Goal: Information Seeking & Learning: Check status

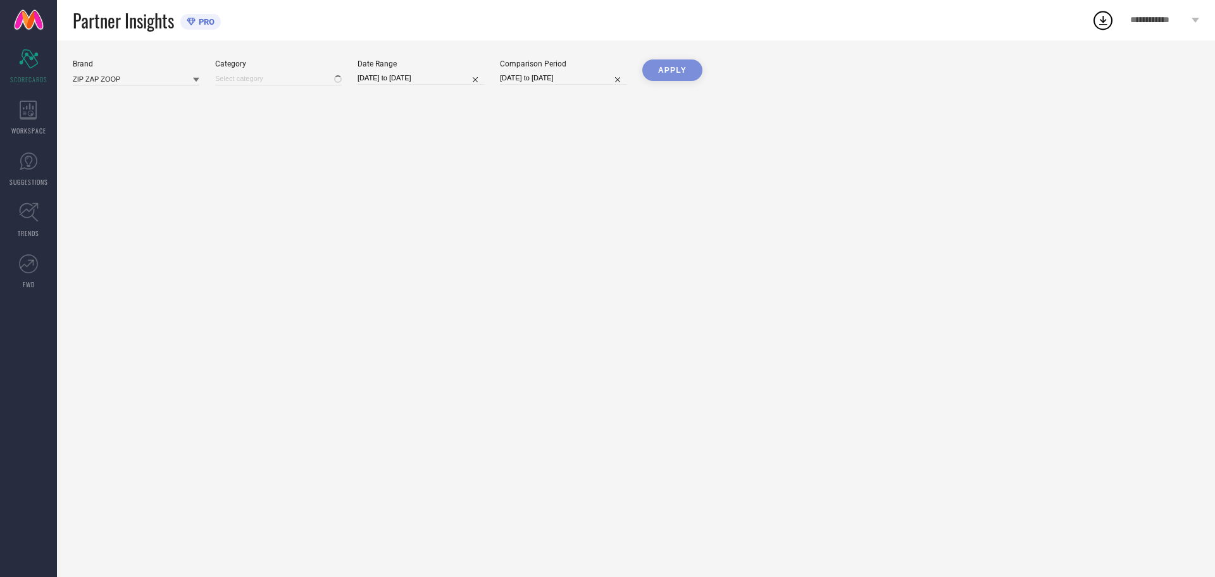
type input "All"
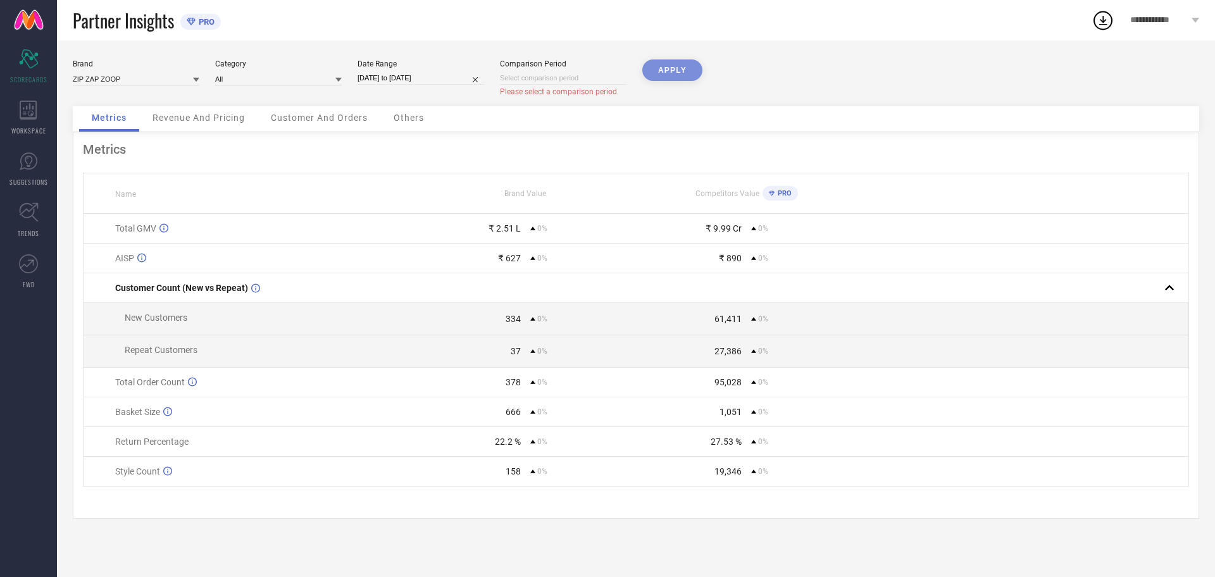
click at [669, 67] on div "APPLY" at bounding box center [672, 82] width 60 height 47
click at [206, 125] on div "Revenue And Pricing" at bounding box center [199, 118] width 118 height 25
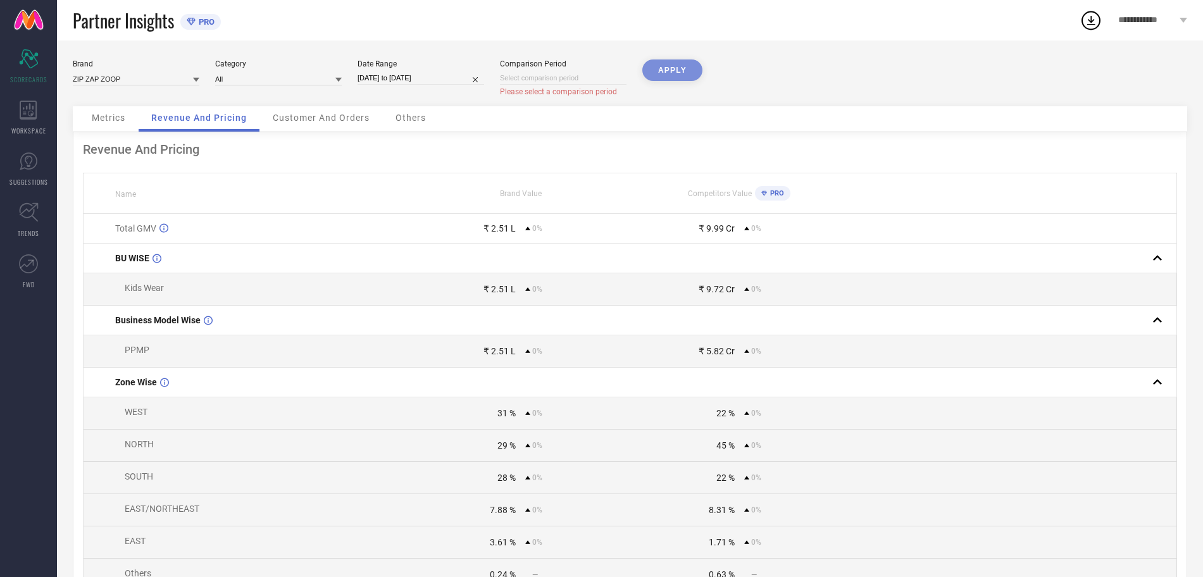
click at [332, 114] on span "Customer And Orders" at bounding box center [321, 118] width 97 height 10
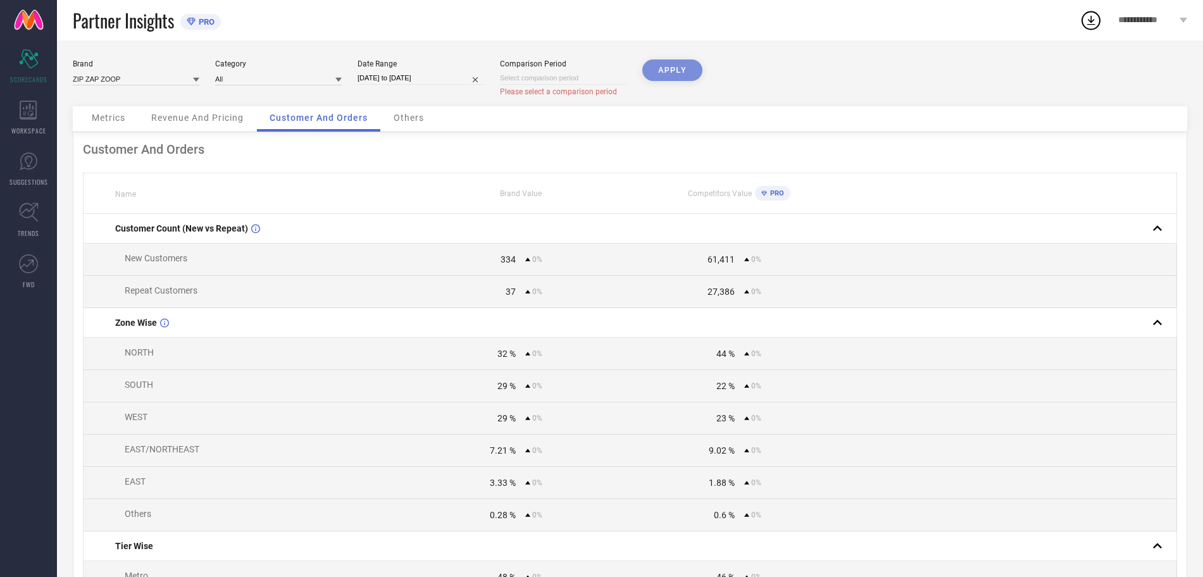
click at [403, 120] on span "Others" at bounding box center [409, 118] width 30 height 10
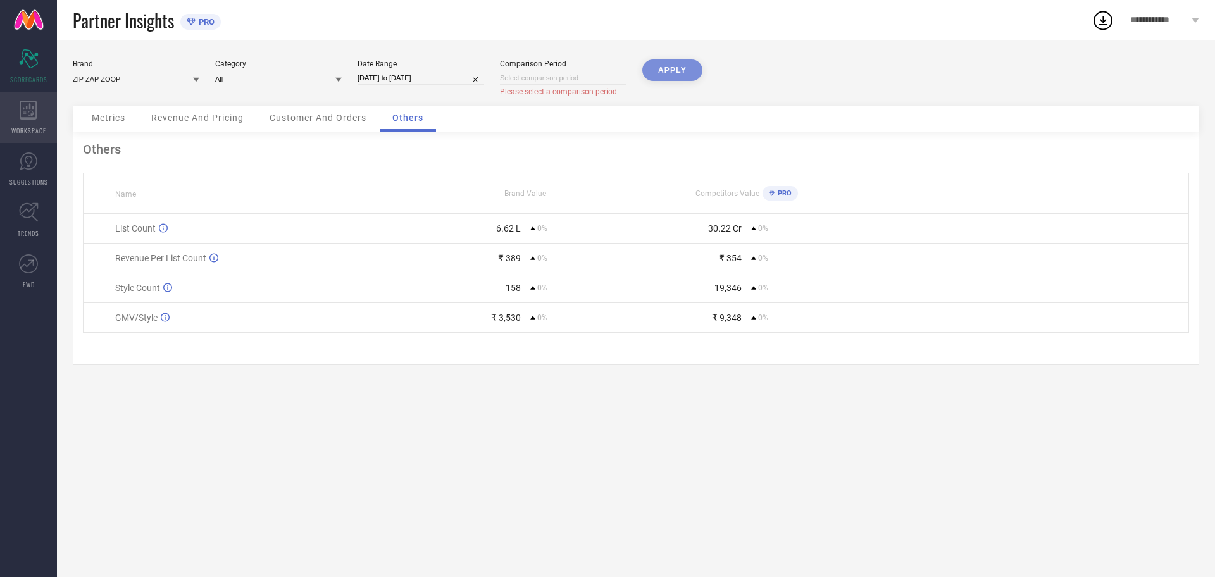
click at [37, 127] on span "WORKSPACE" at bounding box center [28, 130] width 35 height 9
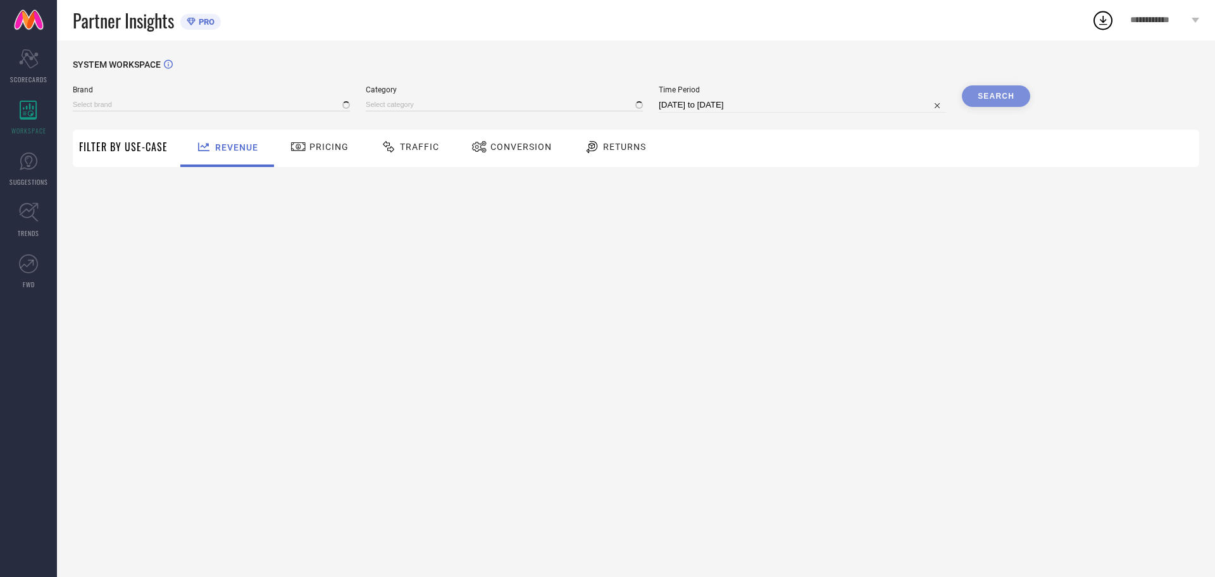
type input "ZIP ZAP ZOOP"
type input "All"
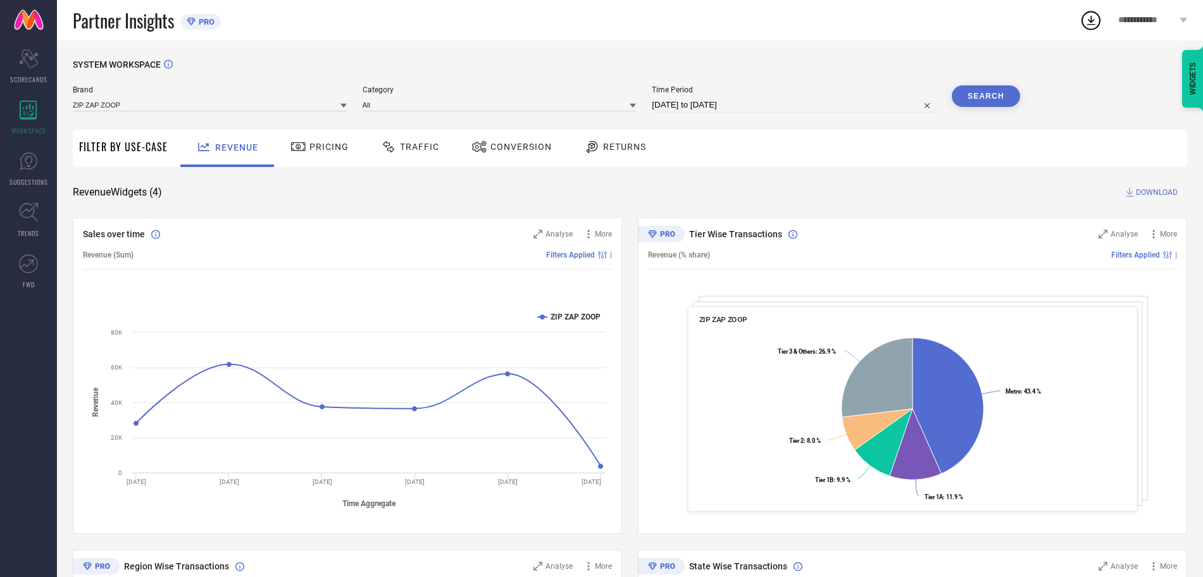
click at [327, 146] on span "Pricing" at bounding box center [329, 147] width 39 height 10
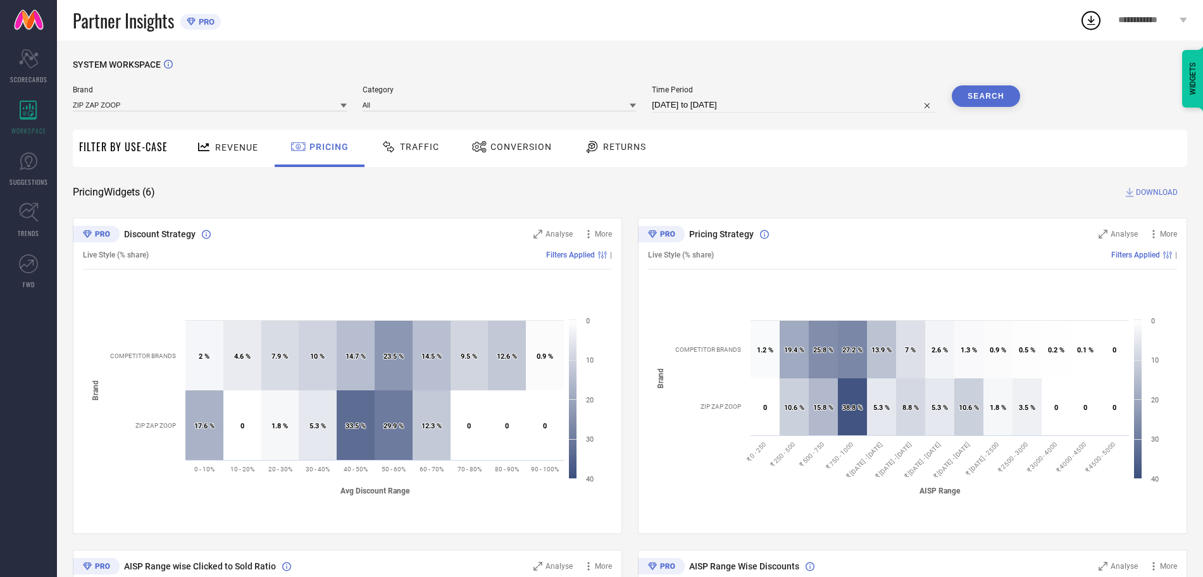
click at [430, 149] on span "Traffic" at bounding box center [419, 147] width 39 height 10
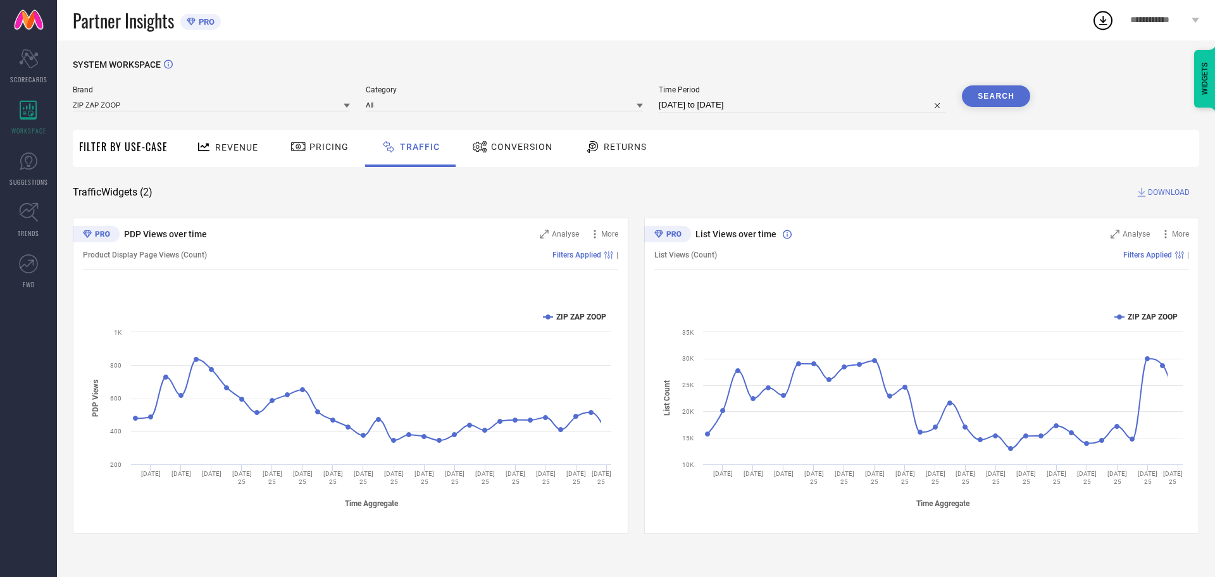
click at [542, 151] on span "Conversion" at bounding box center [521, 147] width 61 height 10
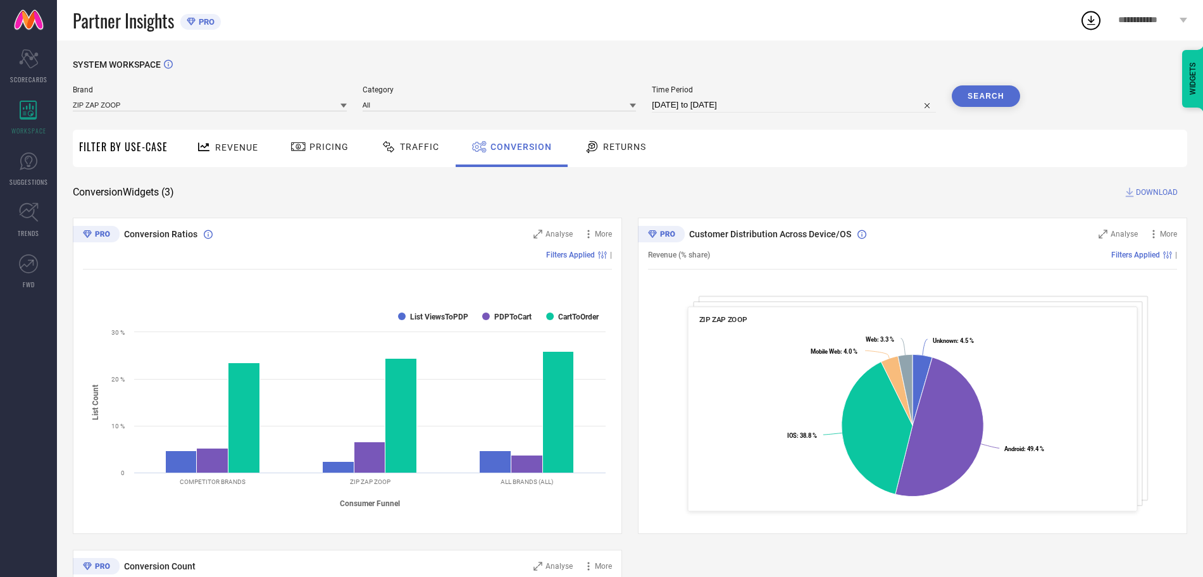
click at [622, 147] on span "Returns" at bounding box center [624, 147] width 43 height 10
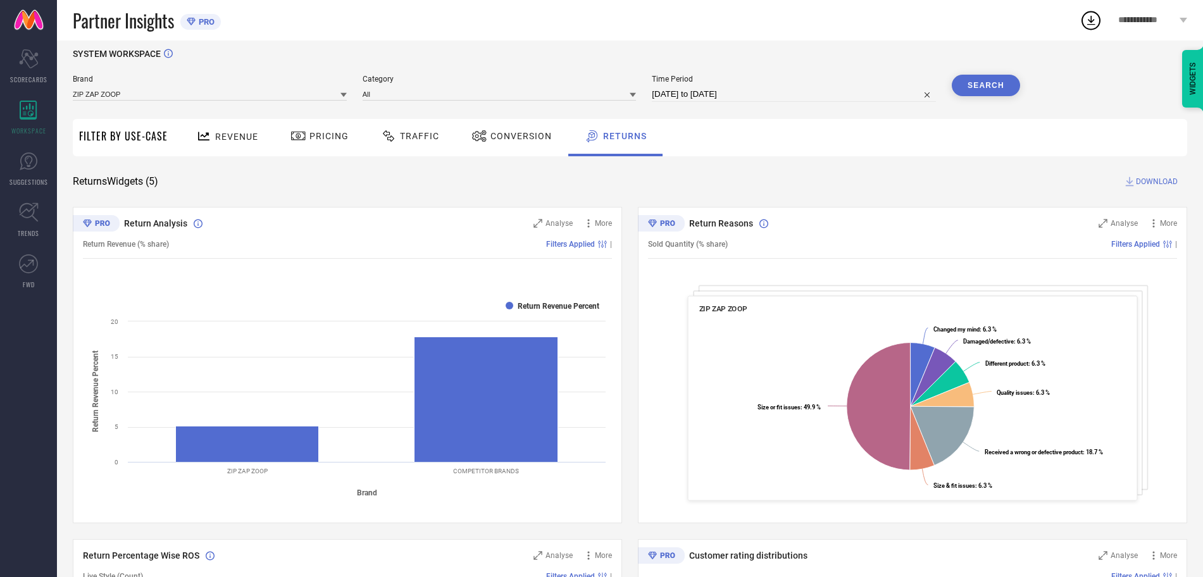
scroll to position [8, 0]
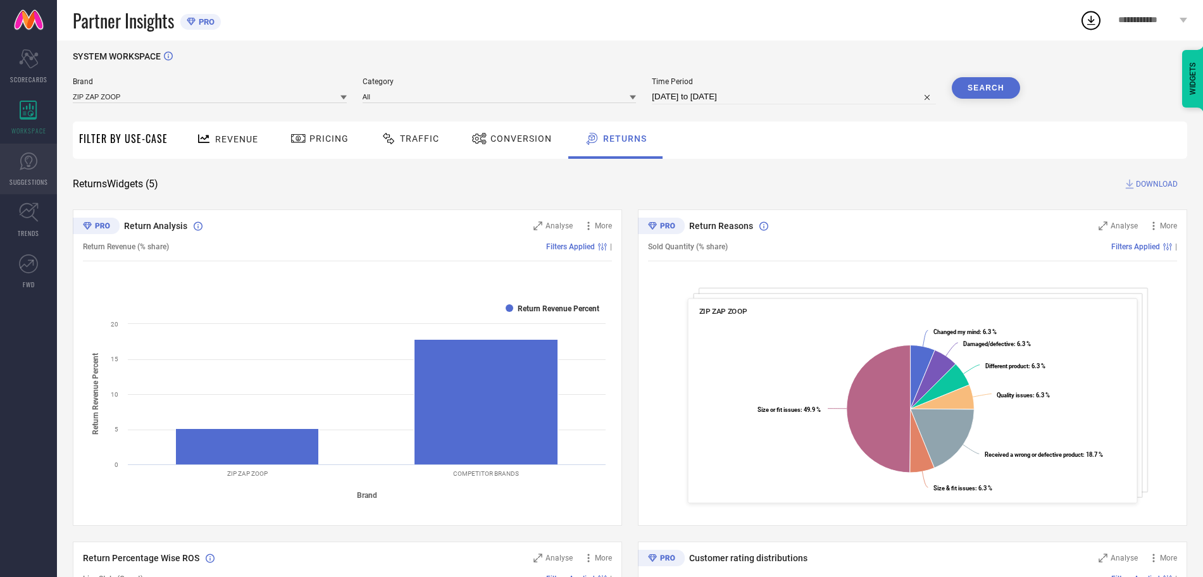
click at [13, 171] on link "SUGGESTIONS" at bounding box center [28, 169] width 57 height 51
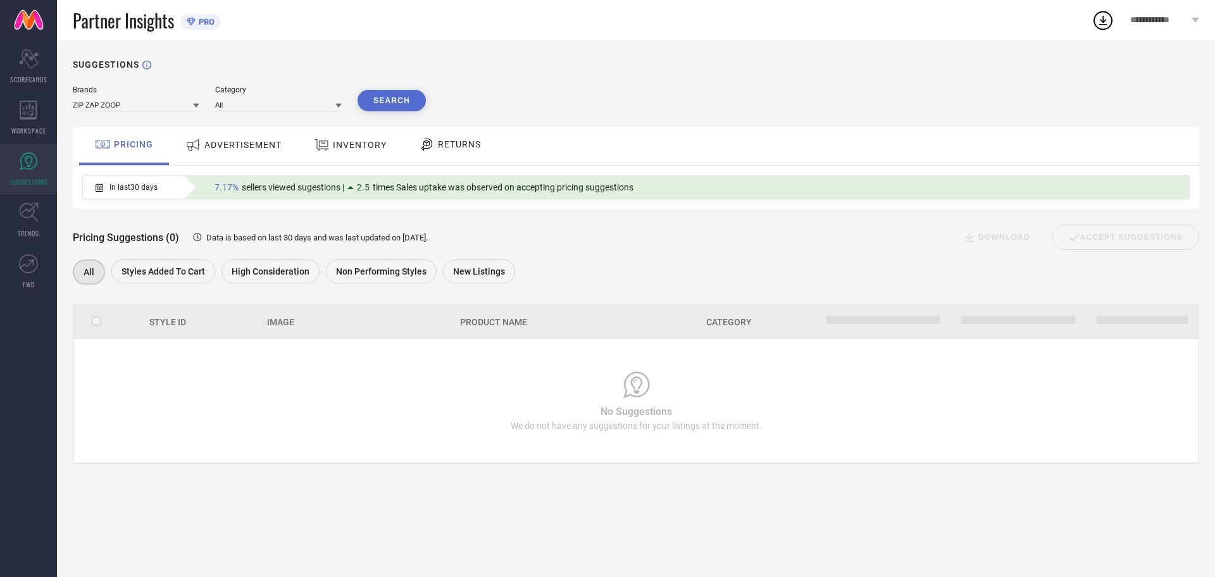
click at [258, 141] on span "ADVERTISEMENT" at bounding box center [242, 145] width 77 height 10
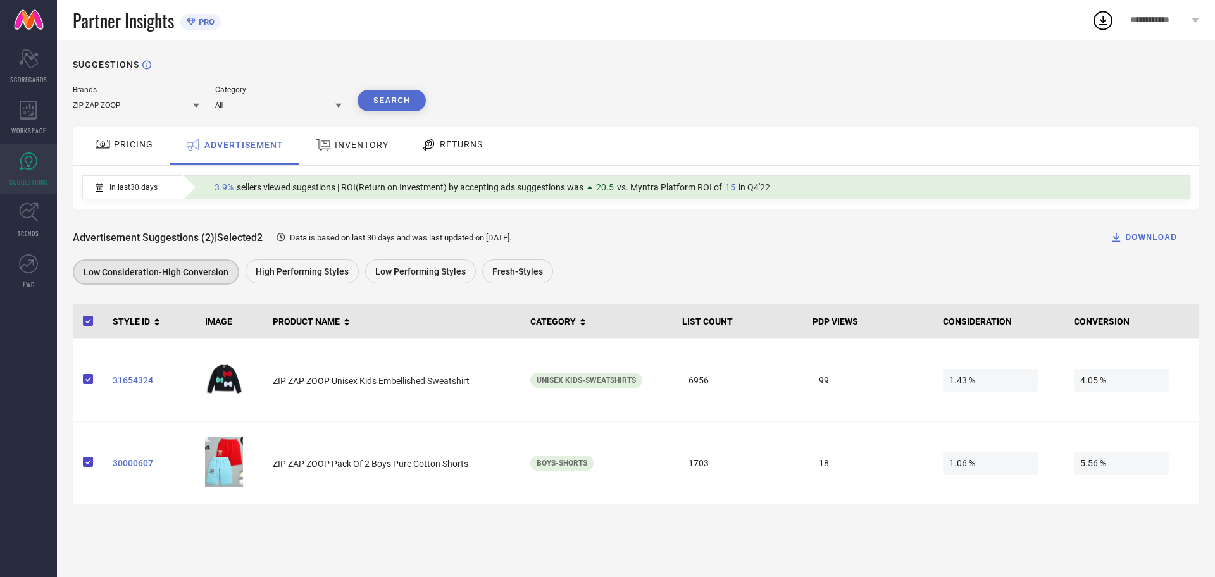
click at [356, 147] on span "INVENTORY" at bounding box center [362, 145] width 54 height 10
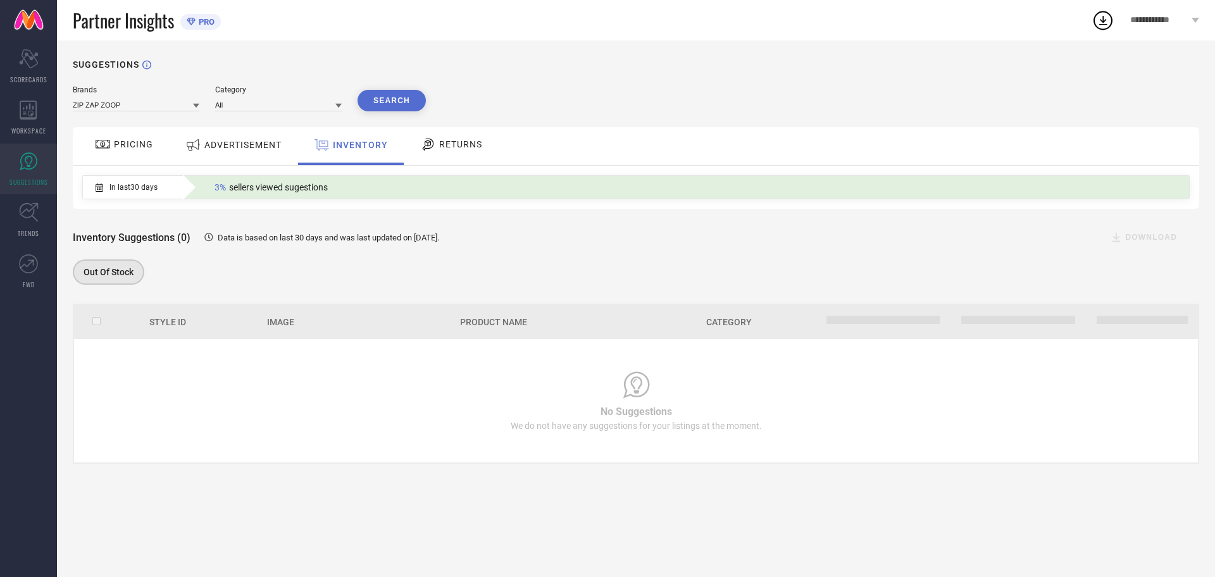
click at [443, 153] on div "RETURNS" at bounding box center [451, 145] width 68 height 22
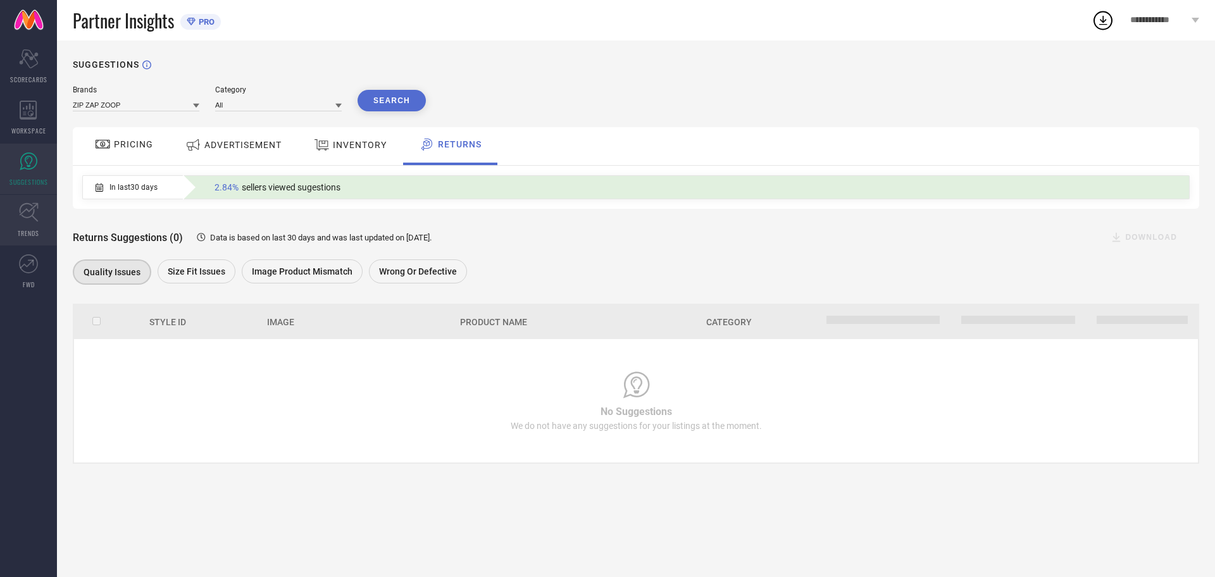
click at [38, 208] on icon at bounding box center [29, 213] width 20 height 20
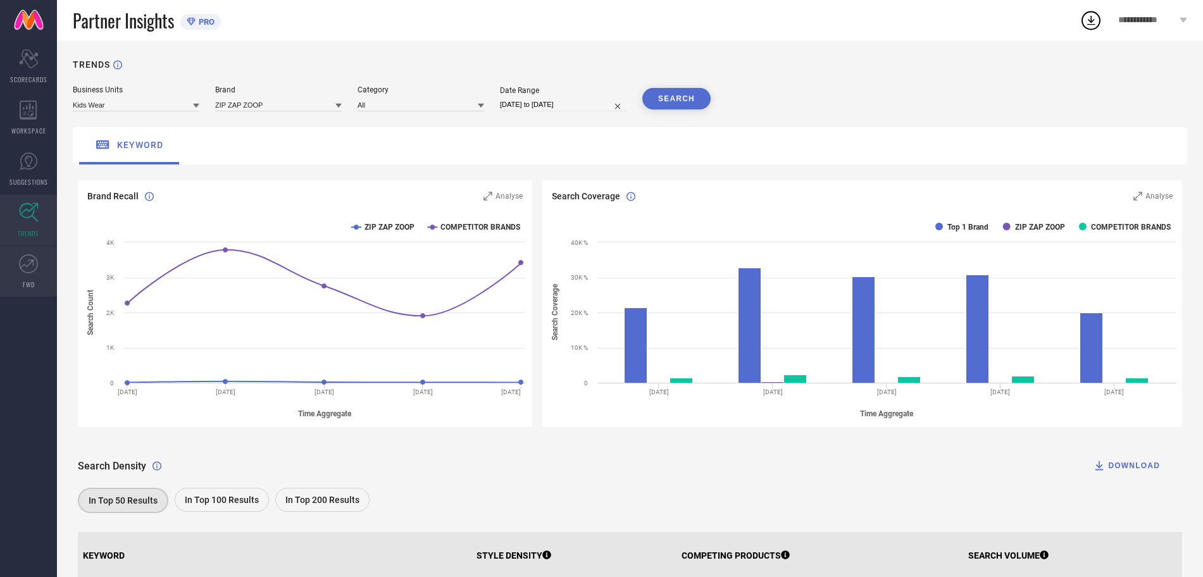
click at [33, 278] on link "FWD" at bounding box center [28, 271] width 57 height 51
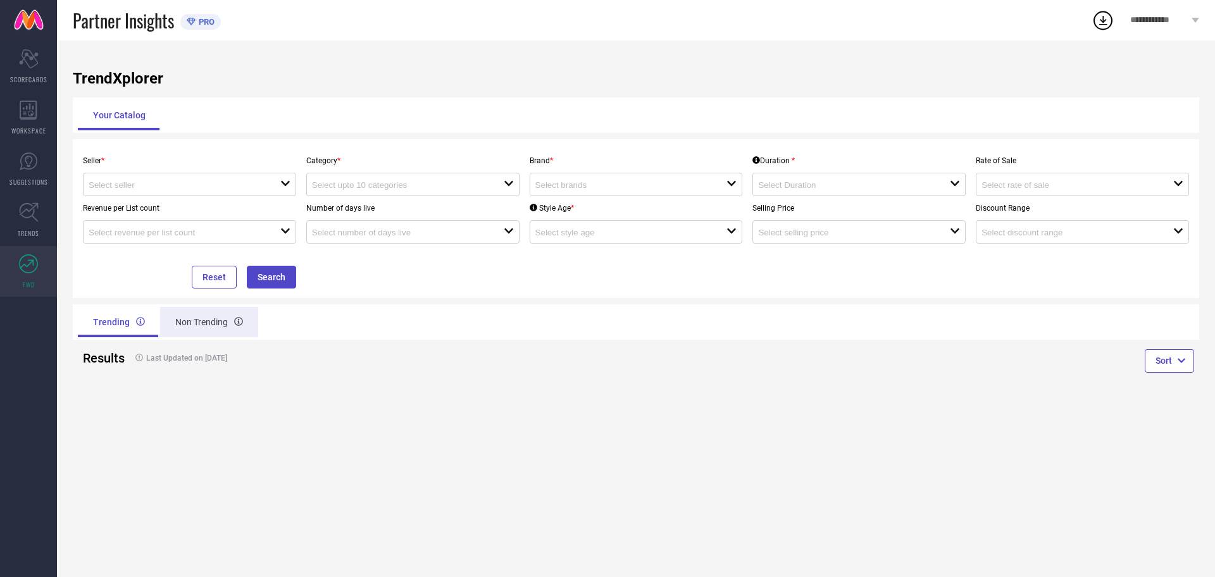
click at [219, 330] on div "Non Trending" at bounding box center [209, 322] width 98 height 30
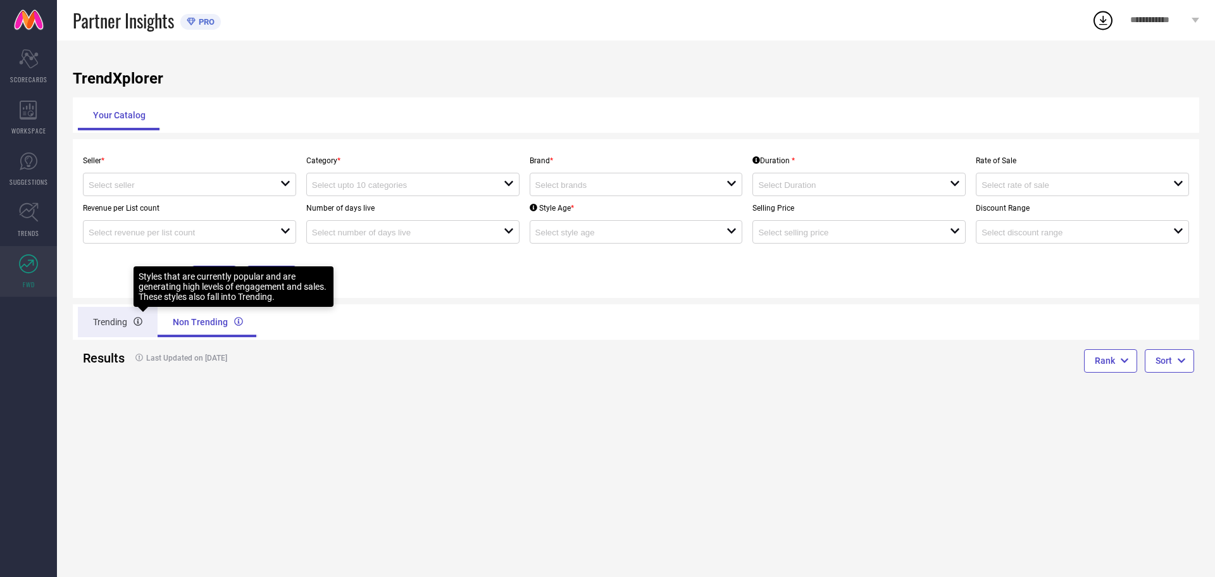
click at [134, 323] on icon at bounding box center [138, 322] width 9 height 9
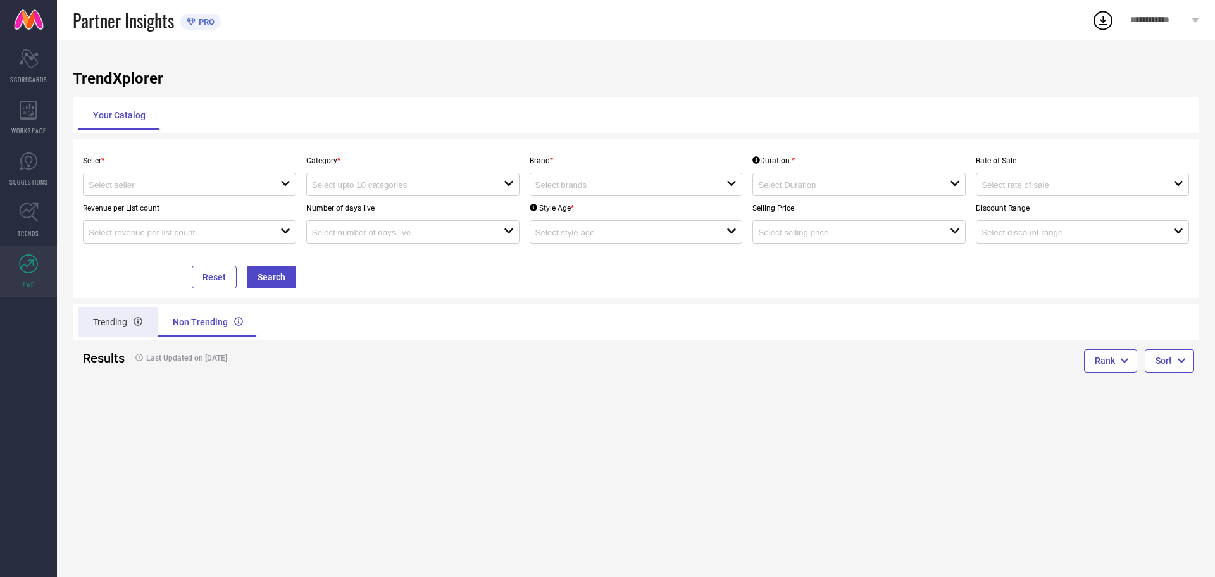
click at [122, 323] on div "Trending" at bounding box center [118, 322] width 80 height 30
click at [215, 327] on div "Non Trending" at bounding box center [209, 322] width 98 height 30
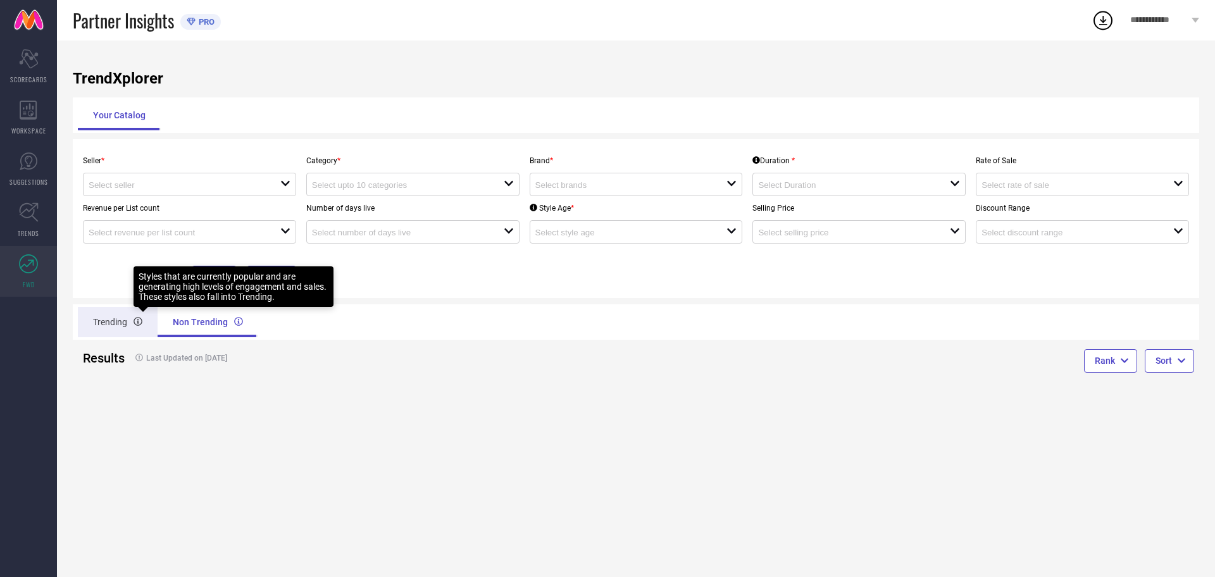
click at [137, 329] on div at bounding box center [138, 322] width 9 height 15
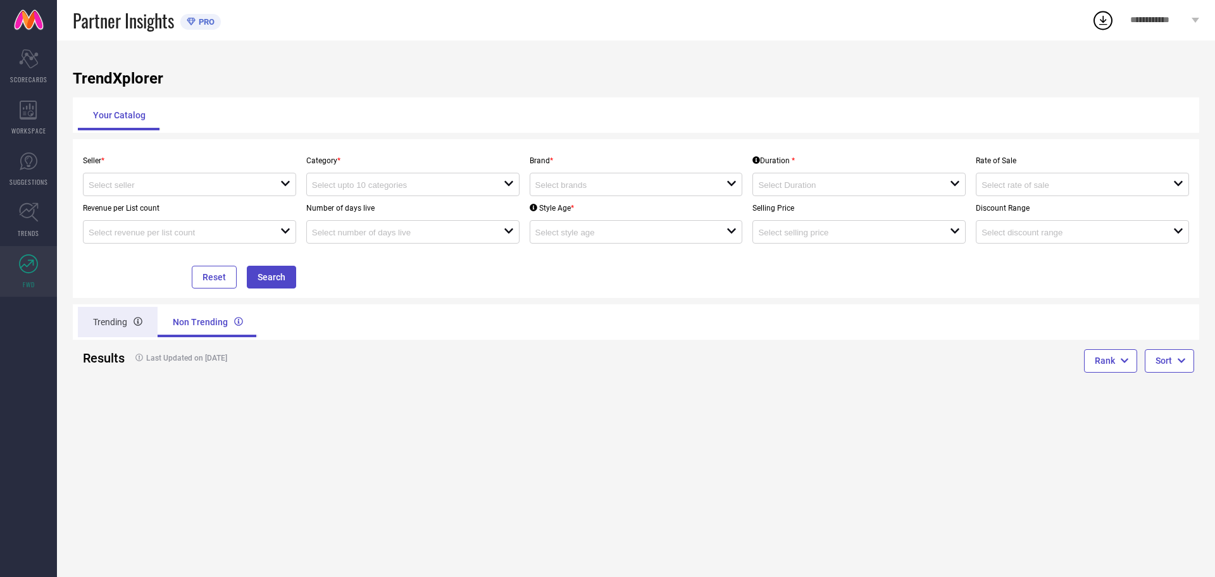
click at [109, 323] on div "Trending" at bounding box center [118, 322] width 80 height 30
click at [37, 211] on icon at bounding box center [29, 213] width 20 height 20
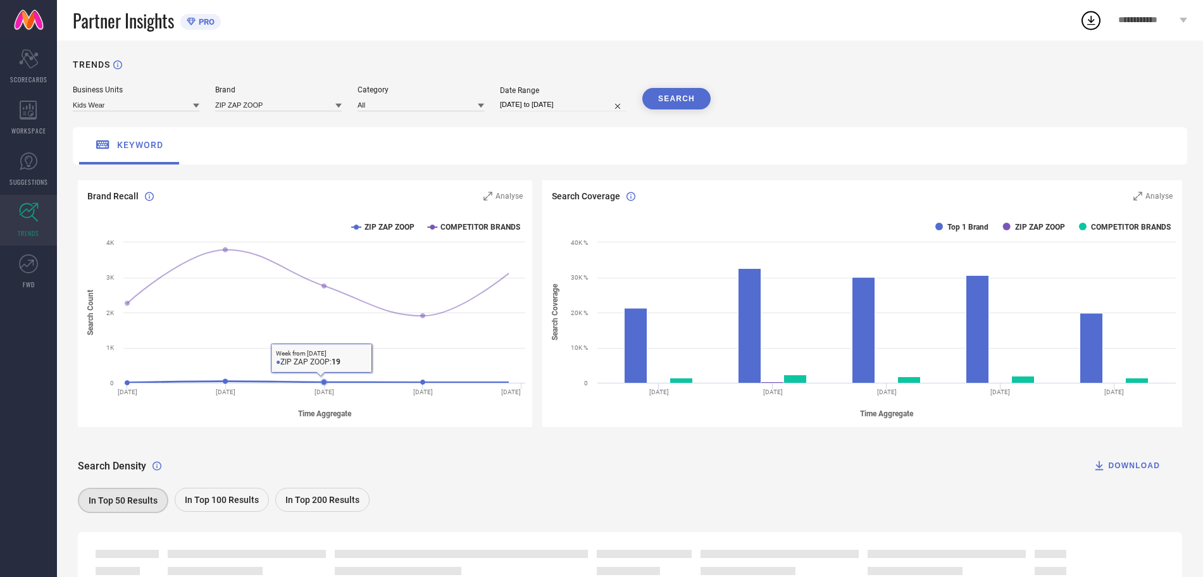
click at [511, 487] on div "Search Density DOWNLOAD In Top 50 Results In Top 100 Results In Top 200 Results" at bounding box center [630, 476] width 1104 height 79
click at [586, 473] on div "Search Density DOWNLOAD" at bounding box center [630, 465] width 1104 height 25
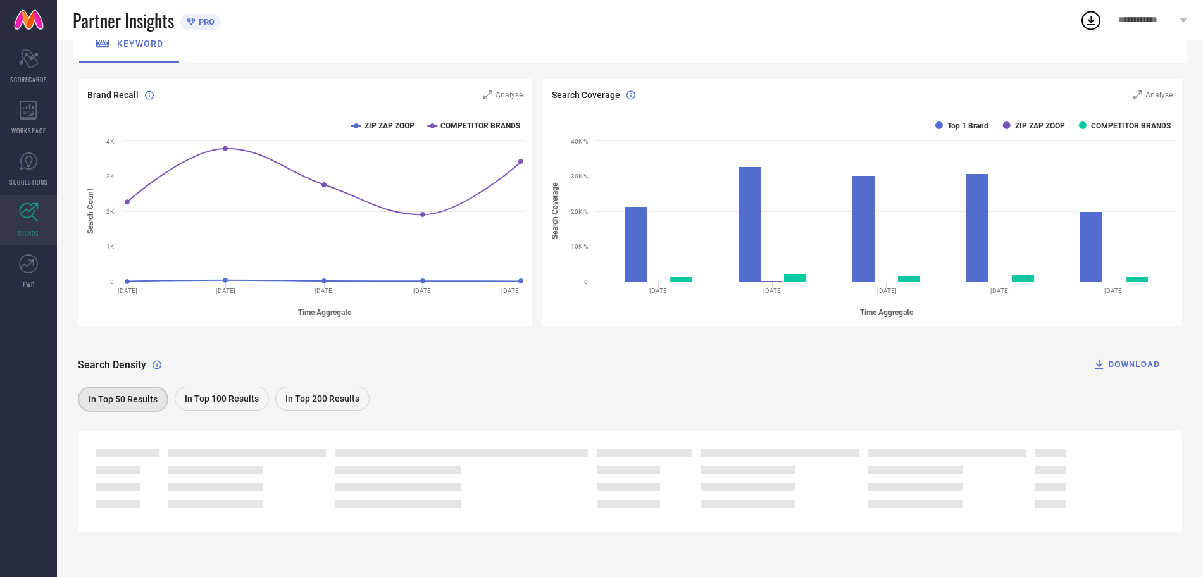
click at [225, 389] on div "In Top 100 Results" at bounding box center [222, 399] width 94 height 24
click at [301, 394] on span "In Top 200 Results" at bounding box center [322, 399] width 74 height 10
click at [134, 394] on span "In Top 50 Results" at bounding box center [122, 399] width 69 height 10
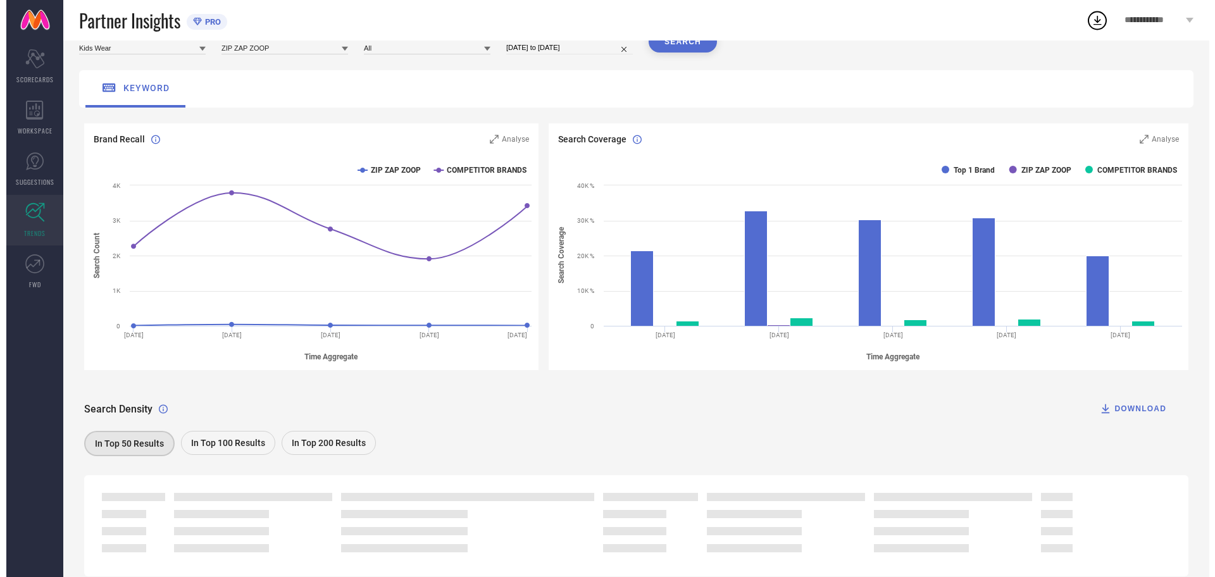
scroll to position [0, 0]
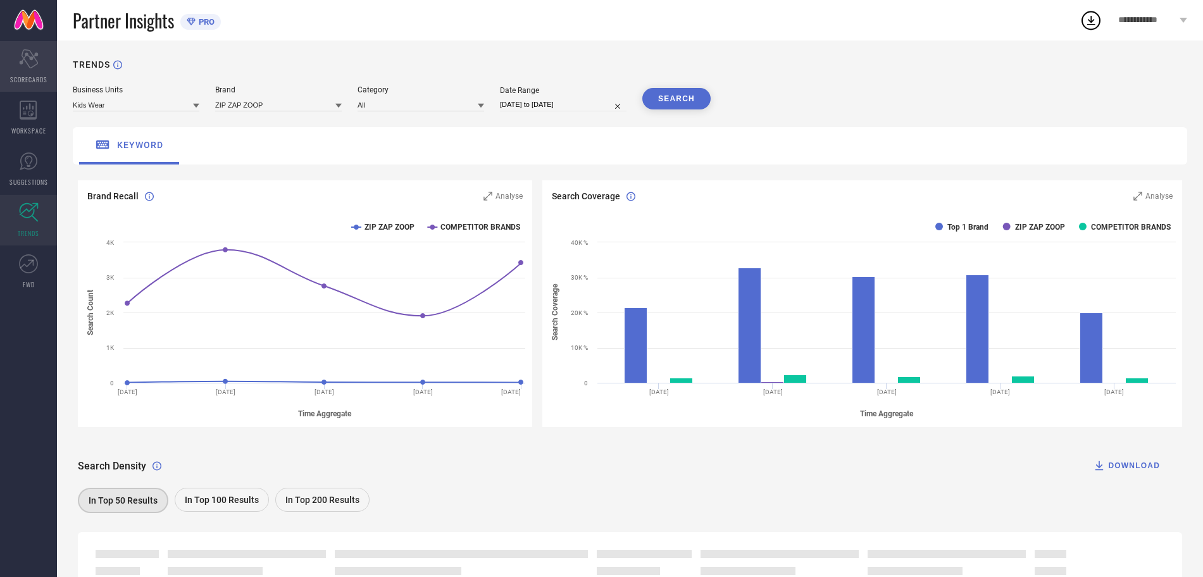
click at [23, 57] on icon "Scorecard" at bounding box center [29, 58] width 20 height 19
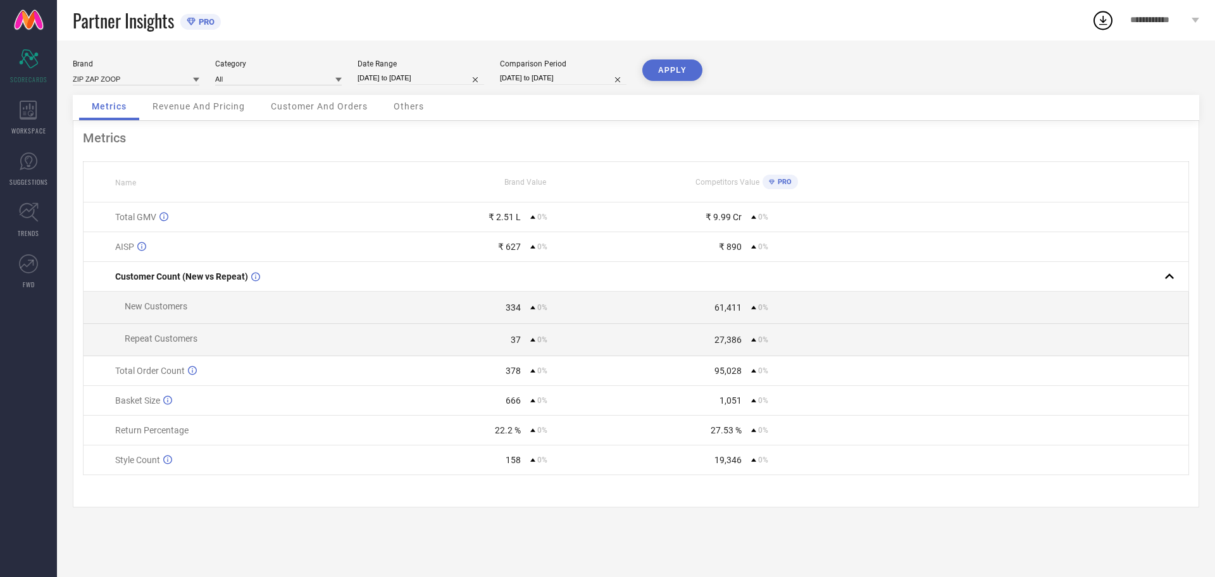
click at [29, 16] on link at bounding box center [28, 20] width 57 height 41
click at [223, 111] on span "Revenue And Pricing" at bounding box center [199, 106] width 92 height 10
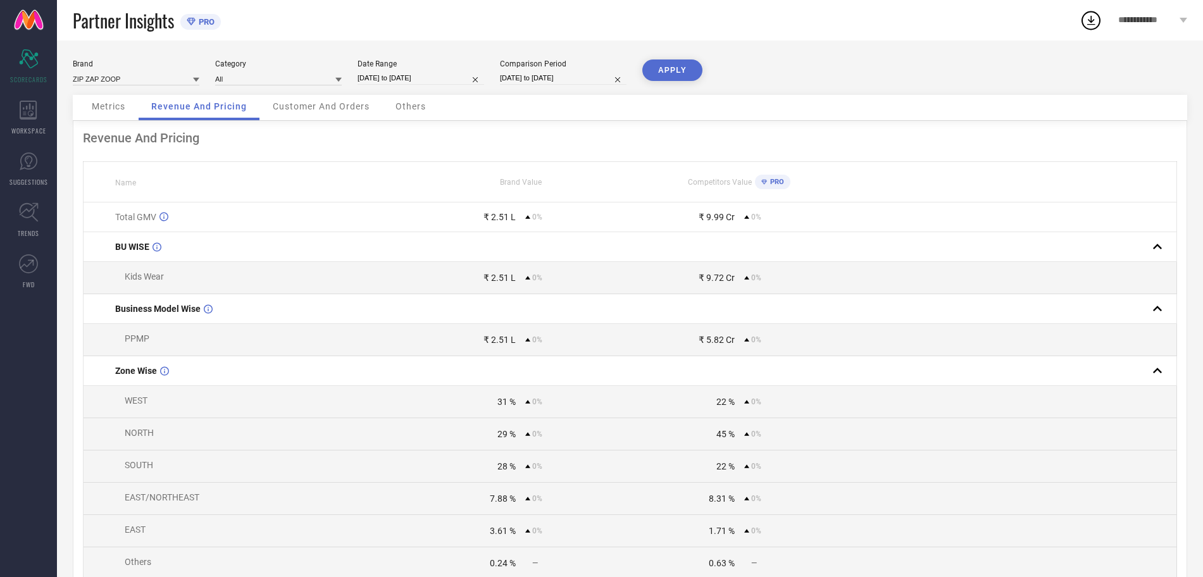
click at [319, 118] on div "Customer And Orders" at bounding box center [321, 107] width 122 height 25
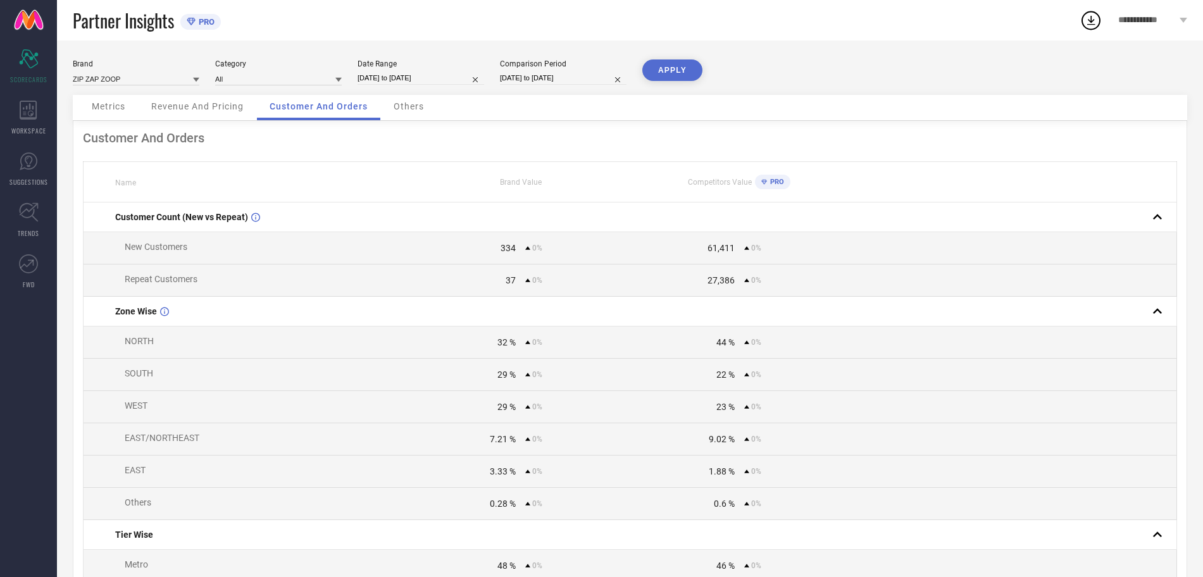
click at [412, 120] on div "Others" at bounding box center [409, 107] width 56 height 25
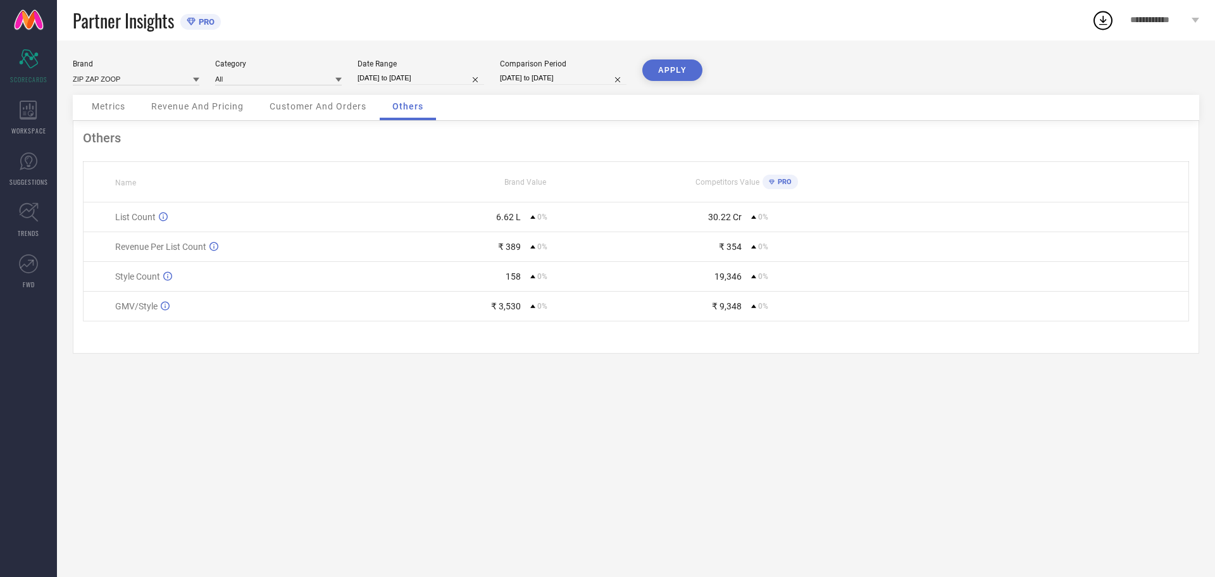
select select "9"
select select "2024"
select select "10"
select select "2024"
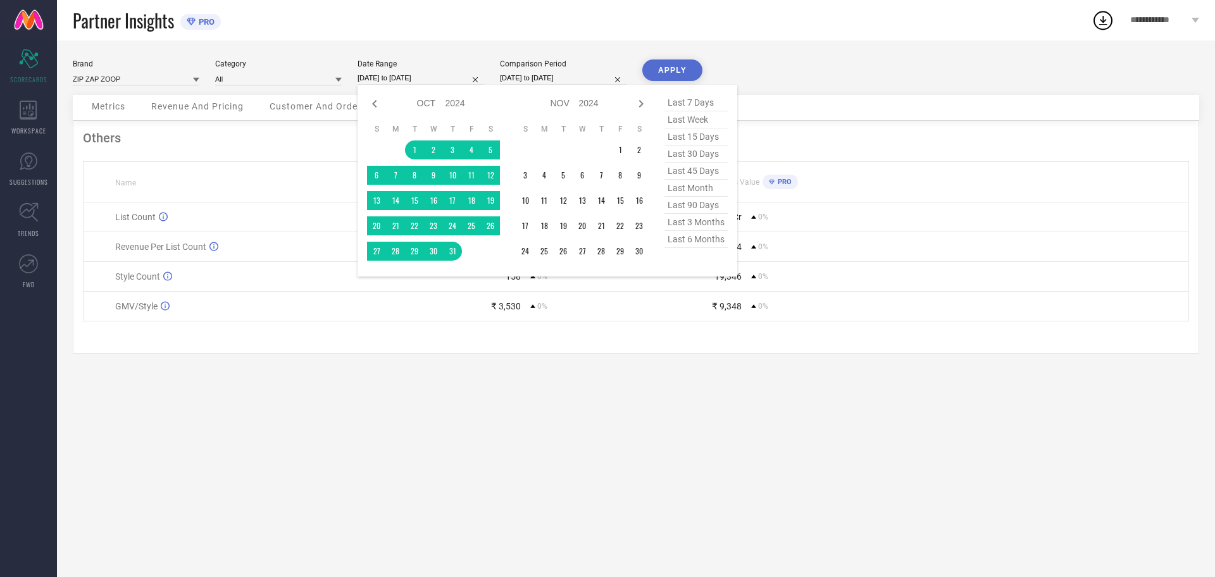
click at [447, 77] on input "[DATE] to [DATE]" at bounding box center [421, 78] width 127 height 13
click at [641, 104] on icon at bounding box center [641, 104] width 4 height 8
select select "10"
select select "2024"
select select "11"
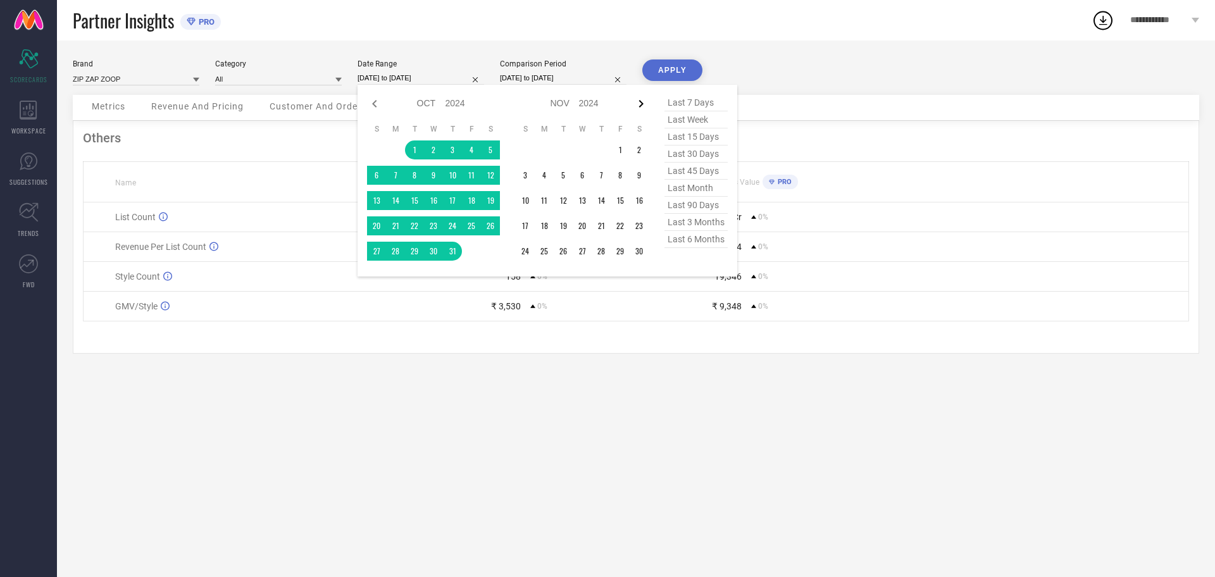
select select "2024"
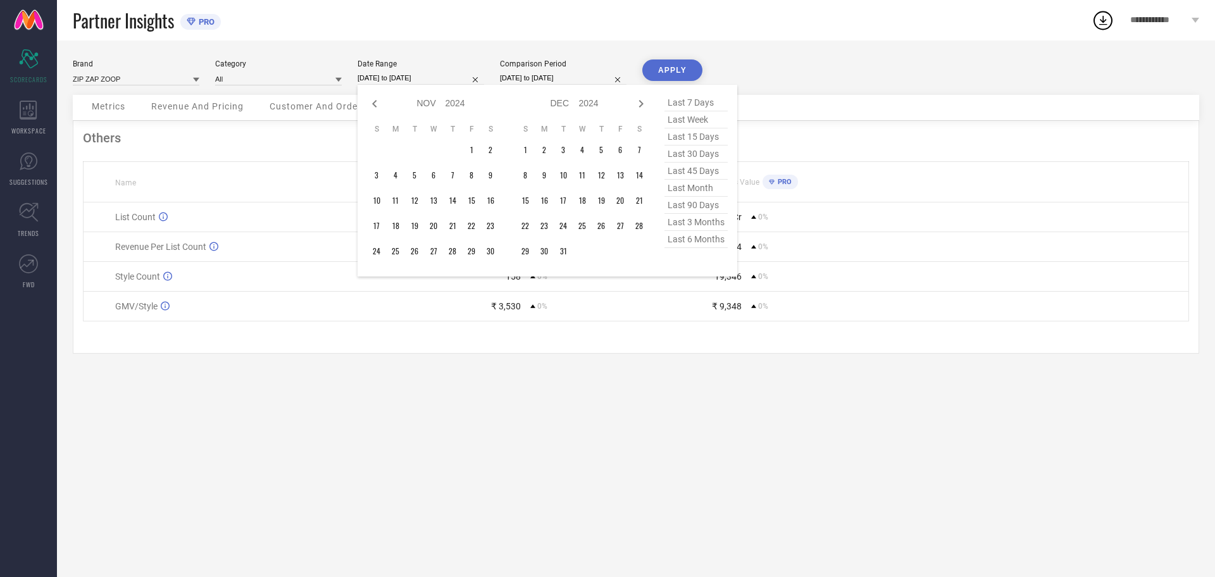
click at [641, 104] on icon at bounding box center [641, 104] width 4 height 8
select select "11"
select select "2024"
select select "2025"
type input "After 01-01-2025"
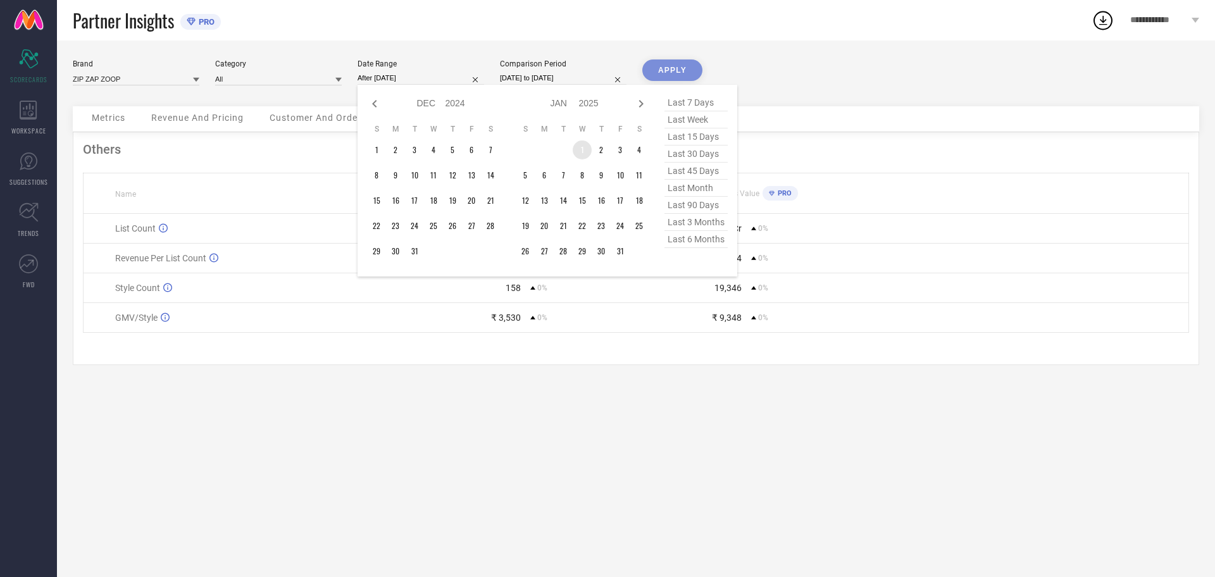
click at [575, 149] on td "1" at bounding box center [582, 150] width 19 height 19
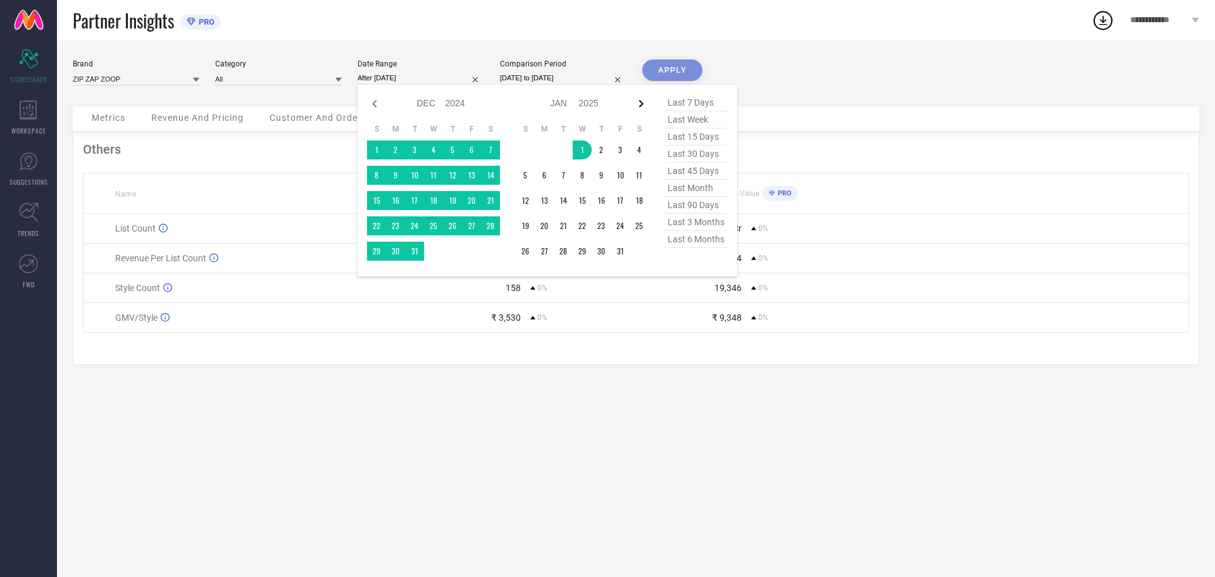
click at [636, 97] on icon at bounding box center [641, 103] width 15 height 15
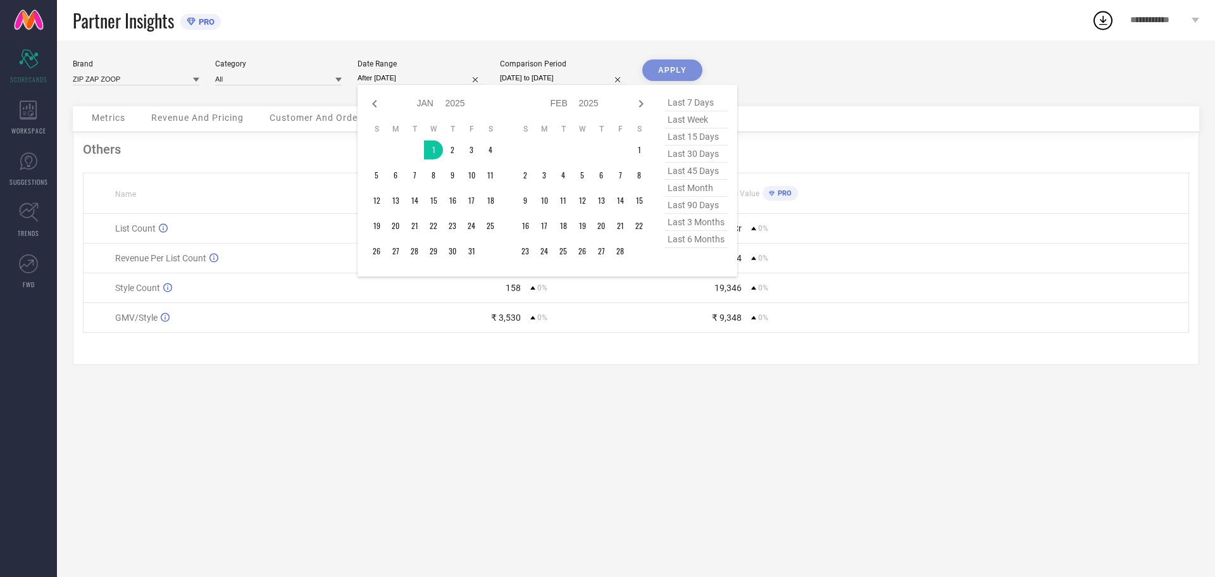
click at [636, 97] on icon at bounding box center [641, 103] width 15 height 15
select select "1"
select select "2025"
select select "2"
select select "2025"
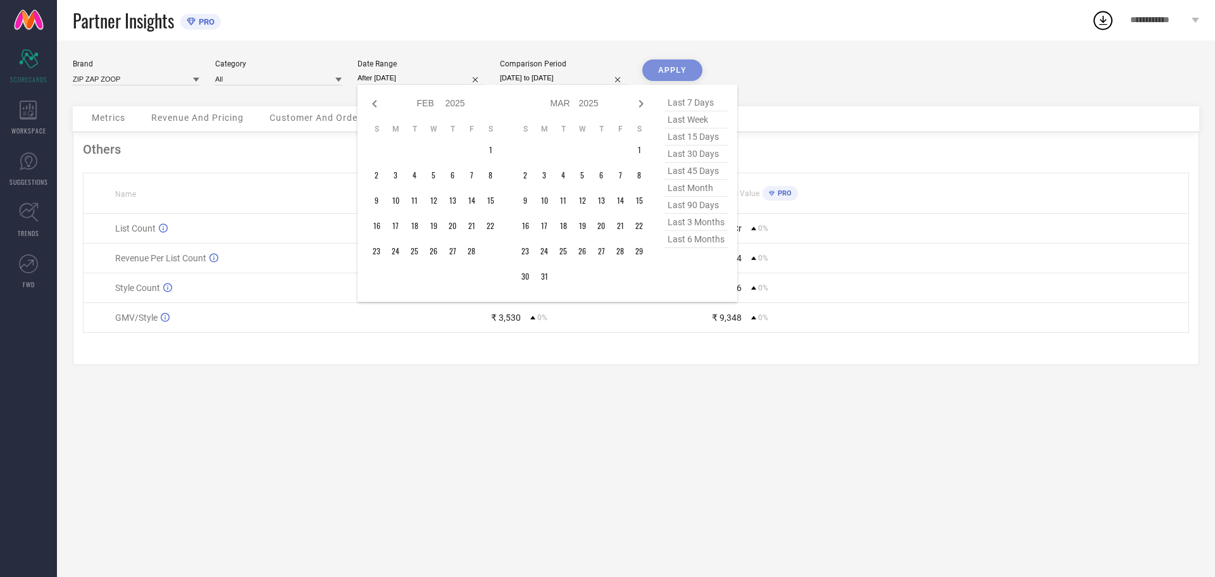
click at [636, 97] on icon at bounding box center [641, 103] width 15 height 15
select select "2"
select select "2025"
select select "3"
select select "2025"
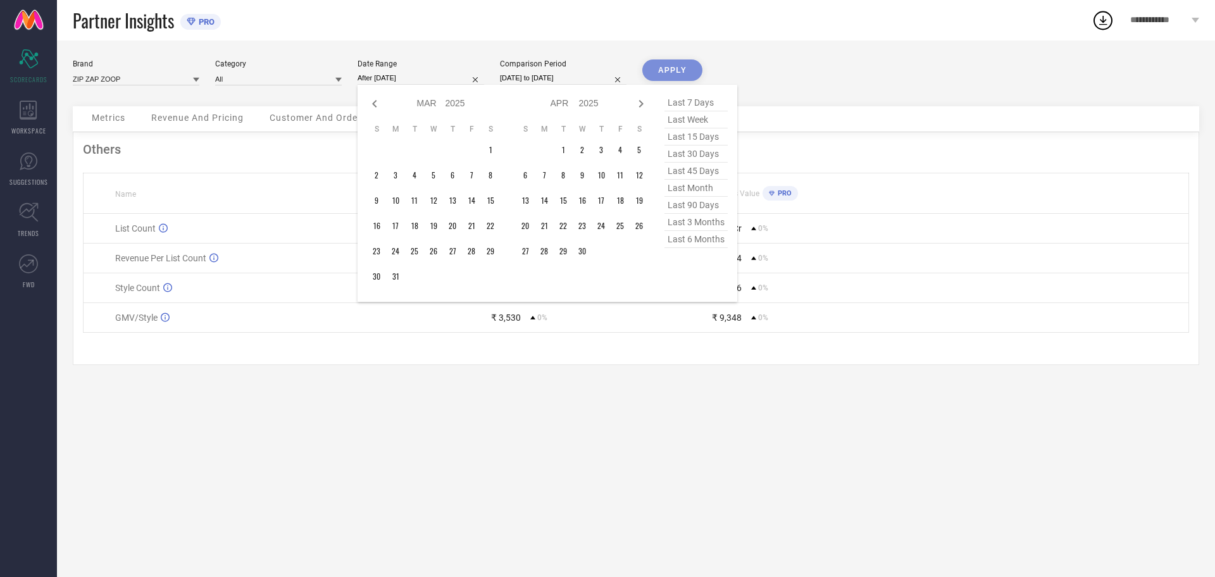
click at [636, 97] on icon at bounding box center [641, 103] width 15 height 15
select select "3"
select select "2025"
select select "4"
select select "2025"
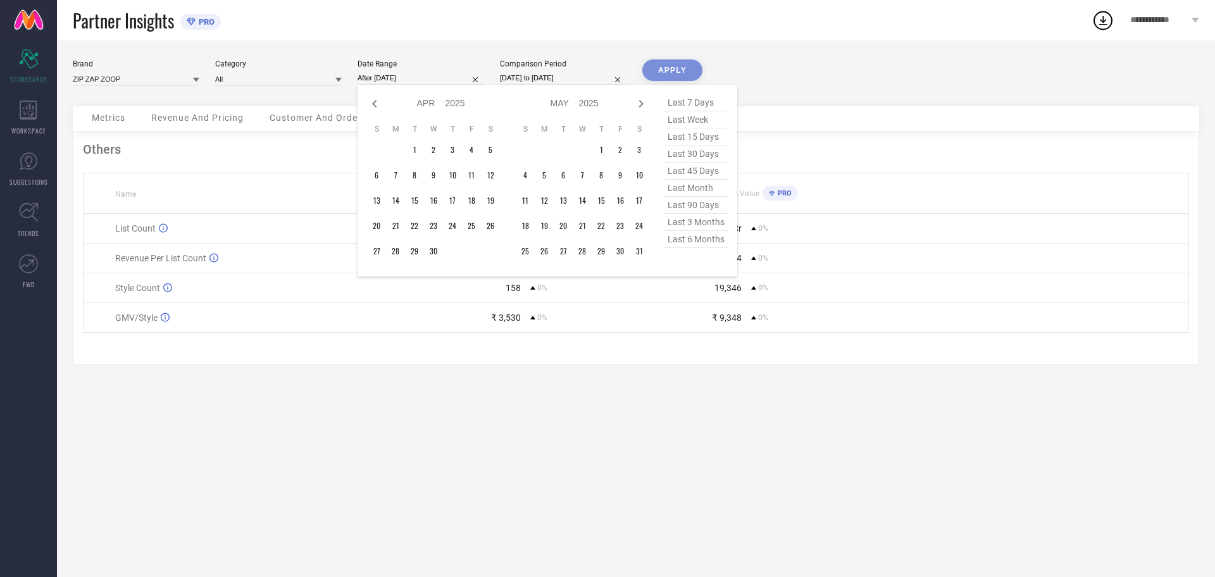
click at [636, 97] on icon at bounding box center [641, 103] width 15 height 15
select select "4"
select select "2025"
select select "5"
select select "2025"
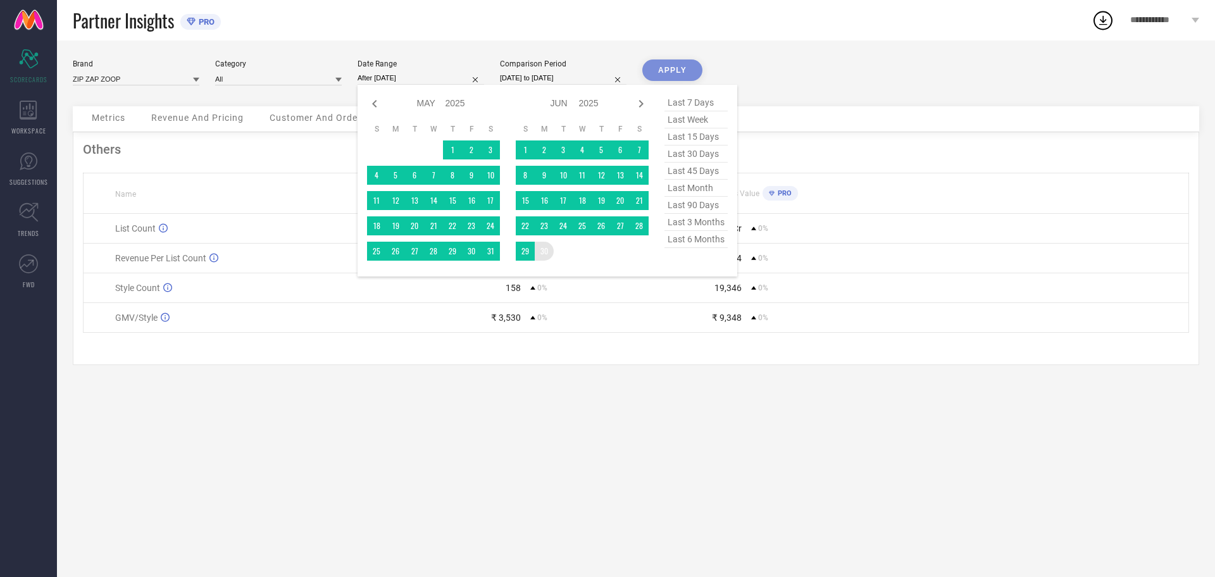
type input "01-01-2025 to 30-06-2025"
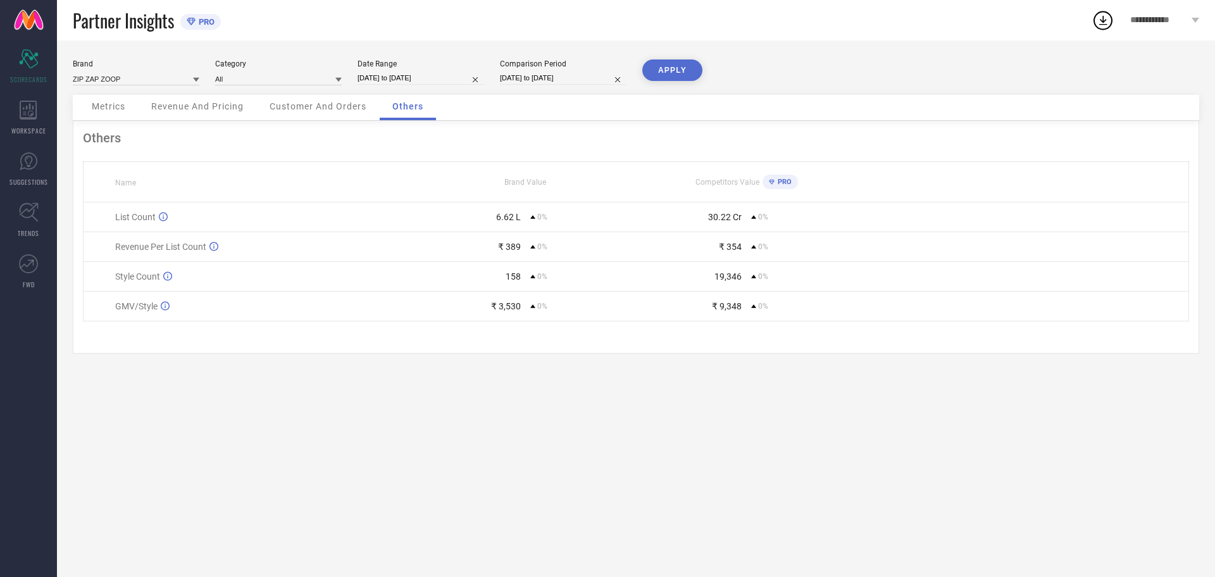
click at [340, 111] on span "Customer And Orders" at bounding box center [318, 106] width 97 height 10
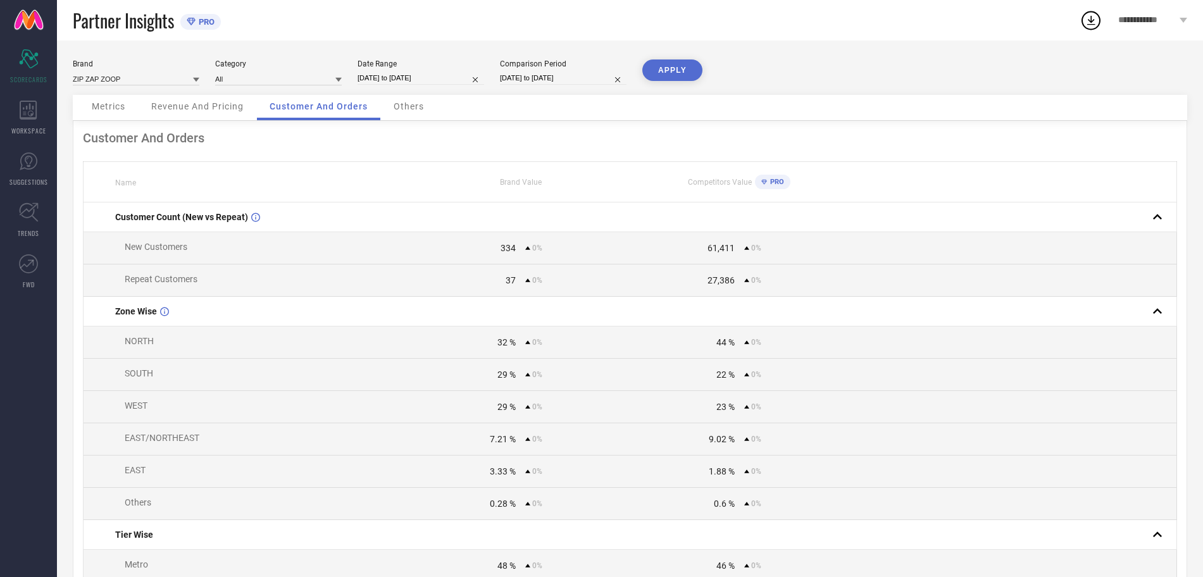
click at [218, 96] on div "Revenue And Pricing" at bounding box center [198, 107] width 118 height 25
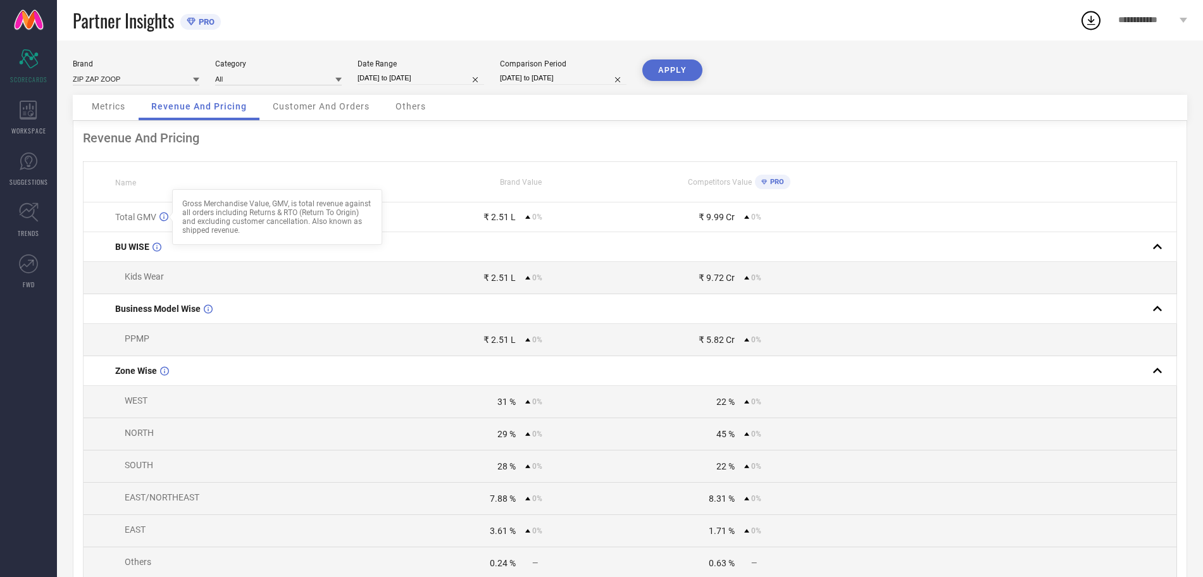
click at [162, 219] on icon at bounding box center [164, 216] width 9 height 9
click at [113, 108] on span "Metrics" at bounding box center [109, 106] width 34 height 10
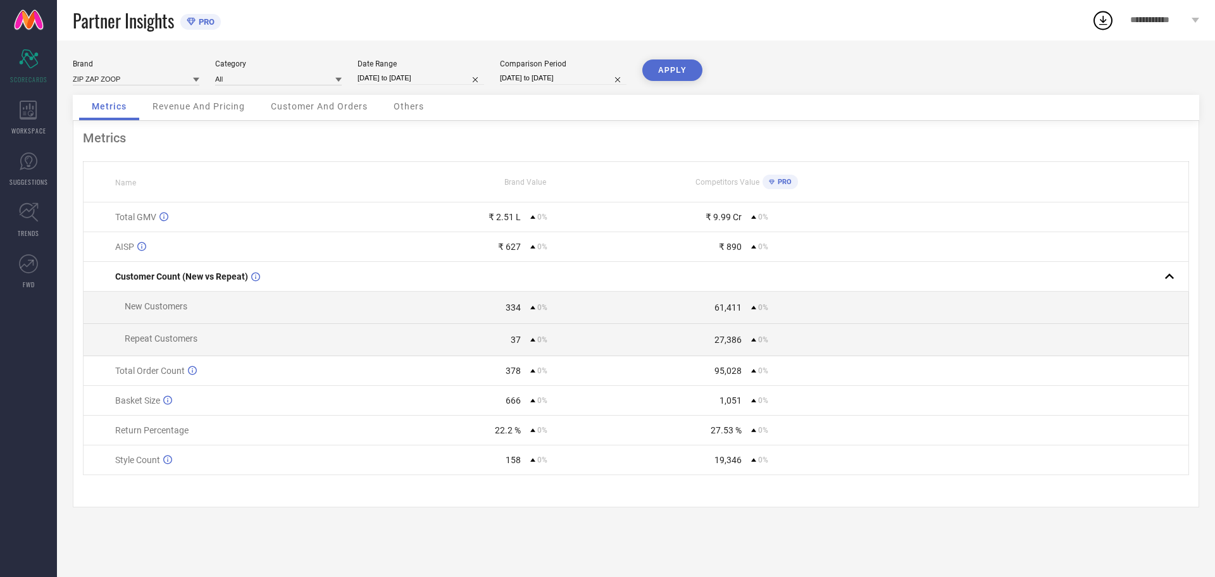
click at [509, 522] on div "Brand ZIP ZAP ZOOP Category All Date Range 01-01-2025 to 30-06-2025 Comparison …" at bounding box center [636, 309] width 1158 height 537
click at [28, 123] on div "WORKSPACE" at bounding box center [28, 117] width 57 height 51
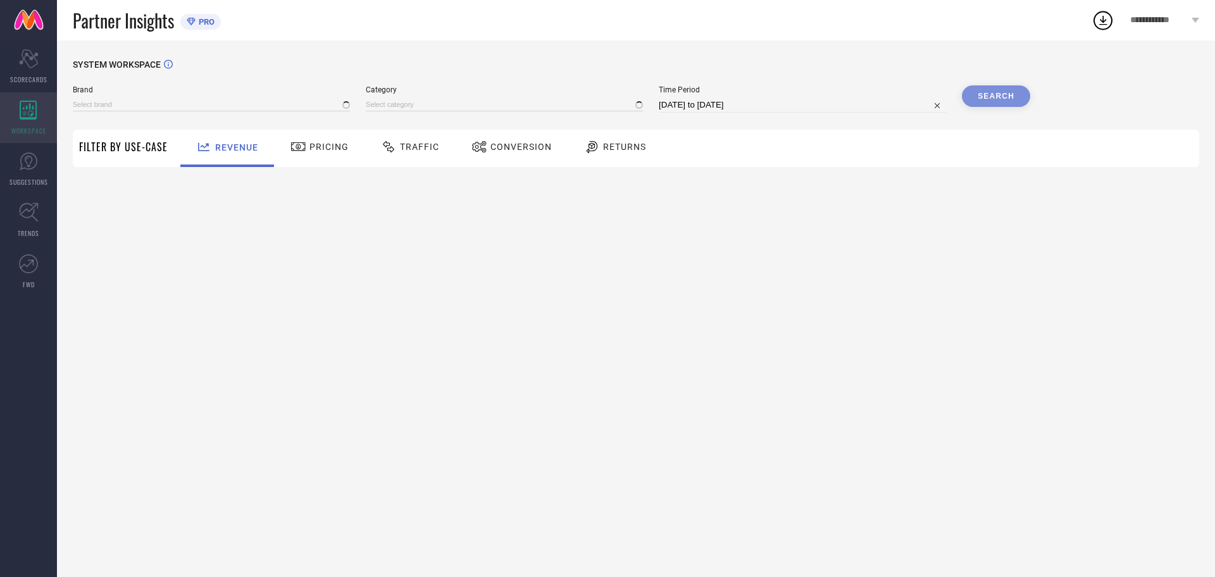
type input "ZIP ZAP ZOOP"
type input "All"
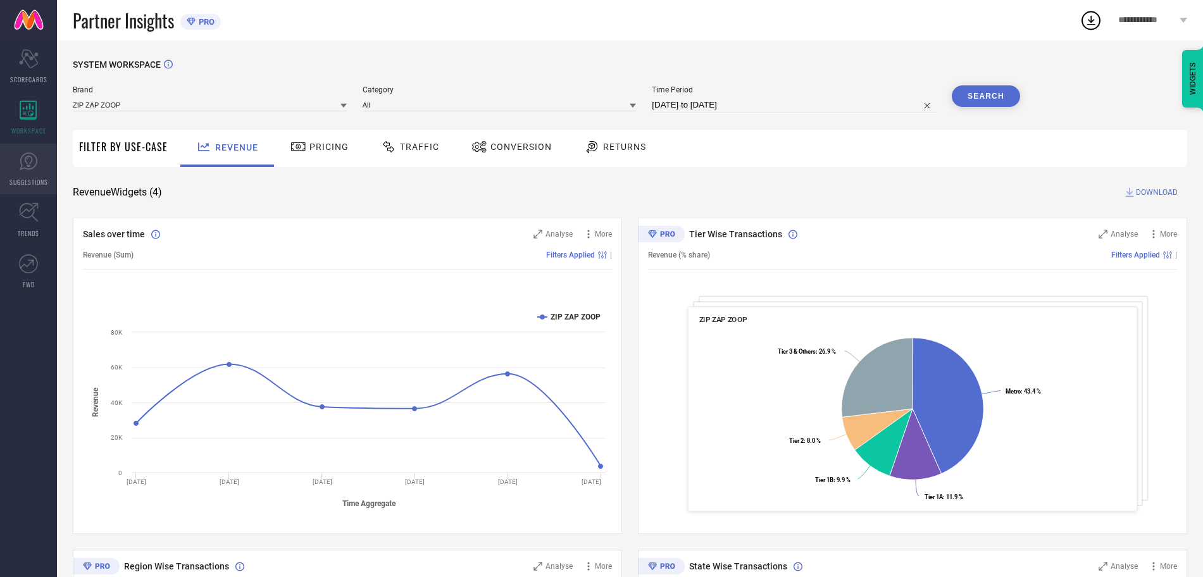
click at [27, 173] on link "SUGGESTIONS" at bounding box center [28, 169] width 57 height 51
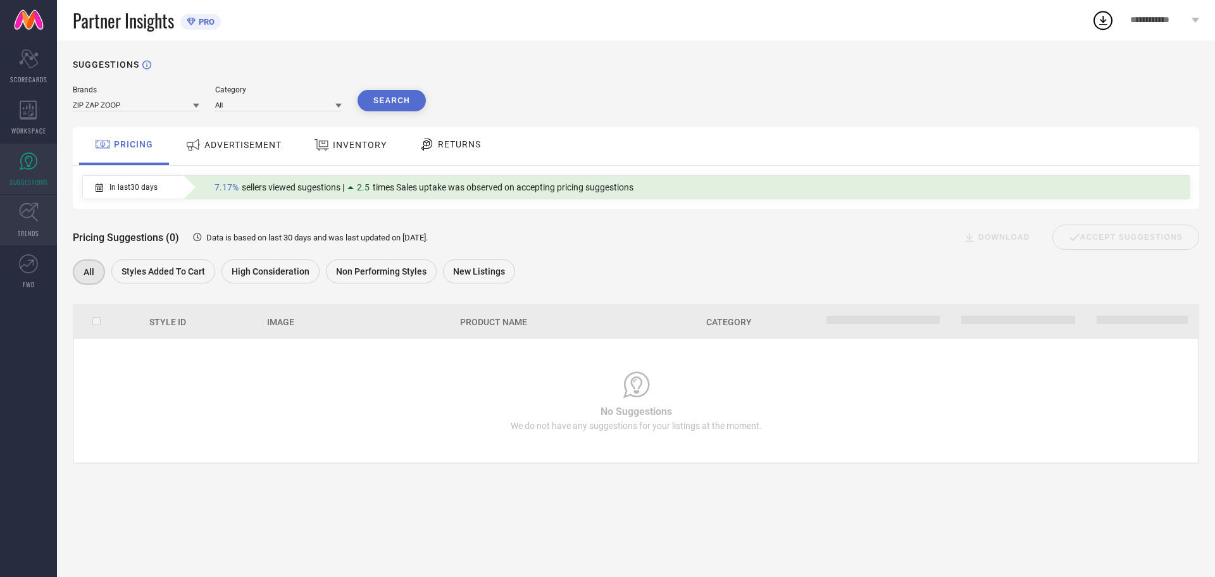
click at [37, 225] on link "TRENDS" at bounding box center [28, 220] width 57 height 51
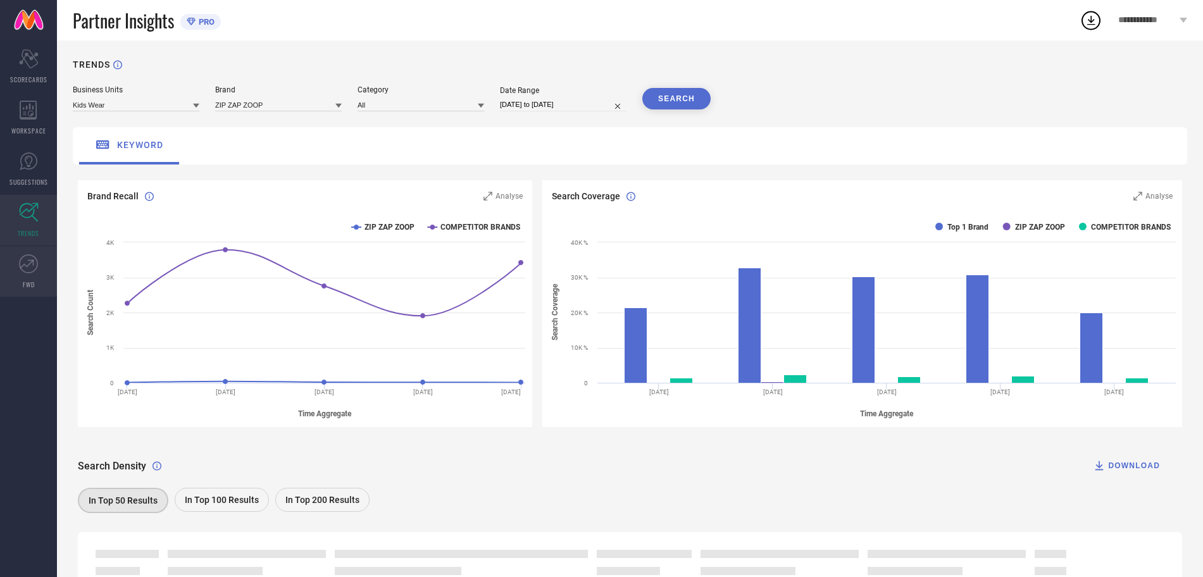
click at [28, 275] on link "FWD" at bounding box center [28, 271] width 57 height 51
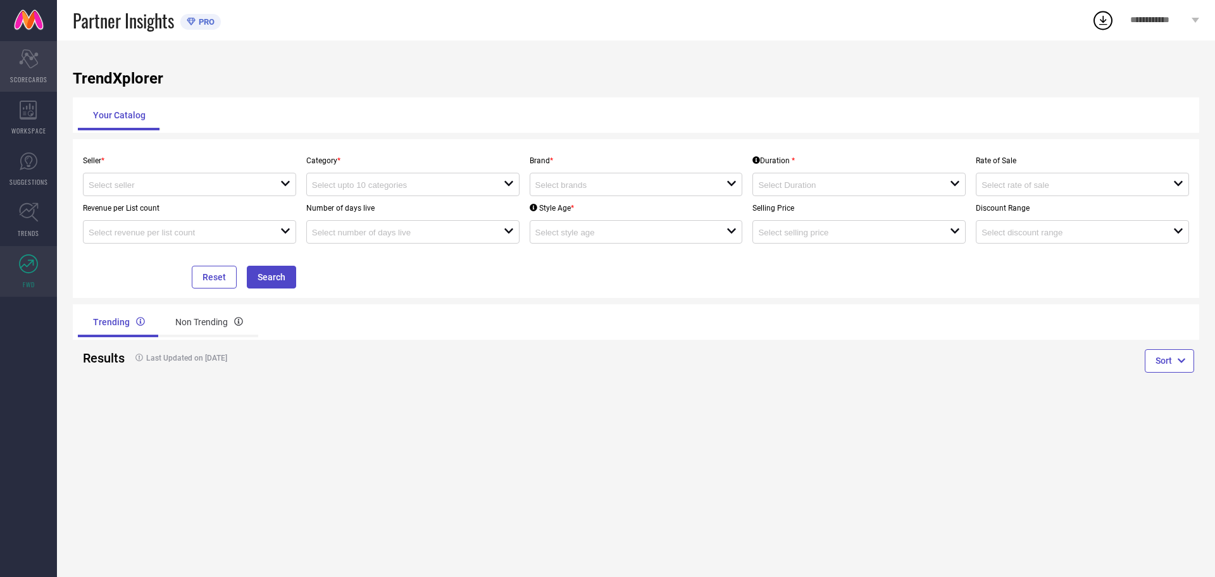
click at [41, 66] on div "Scorecard SCORECARDS" at bounding box center [28, 66] width 57 height 51
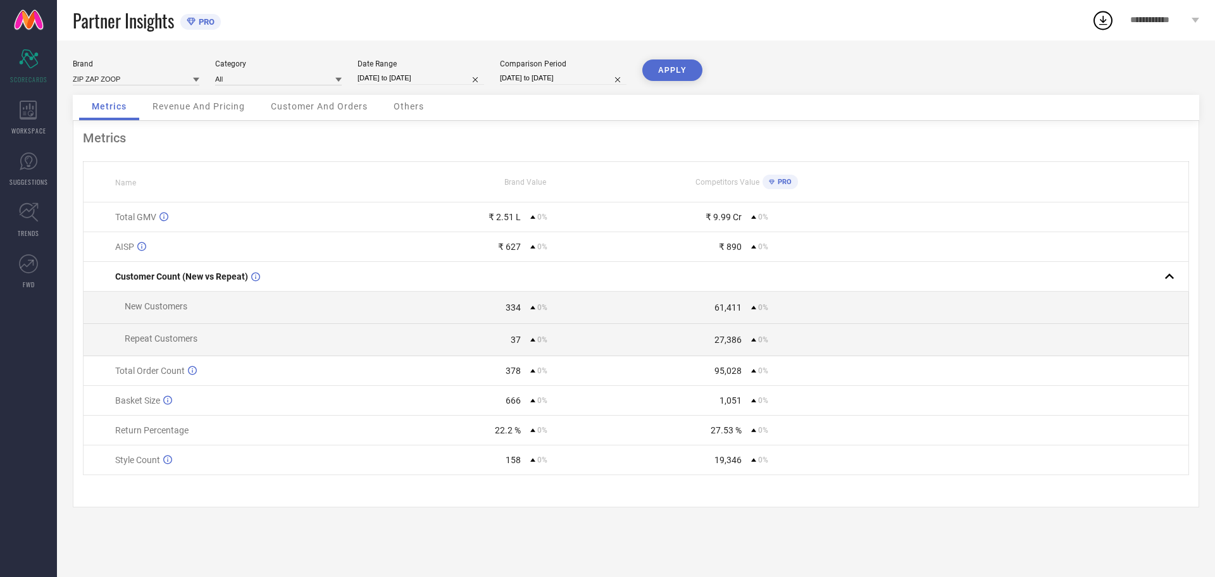
click at [203, 102] on span "Revenue And Pricing" at bounding box center [199, 106] width 92 height 10
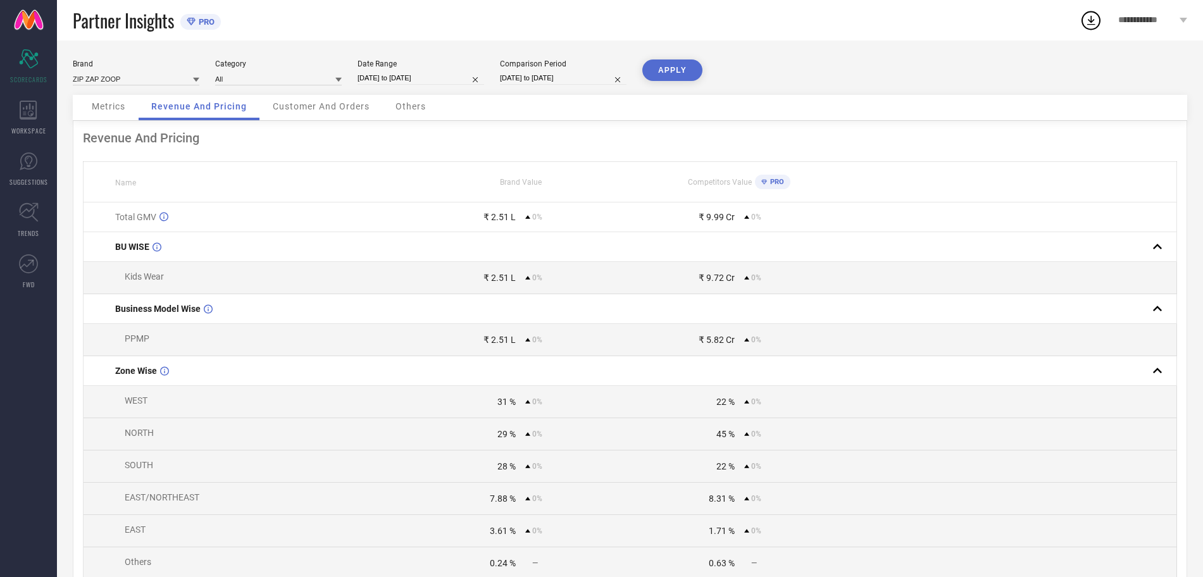
click at [116, 99] on div "Metrics" at bounding box center [108, 107] width 59 height 25
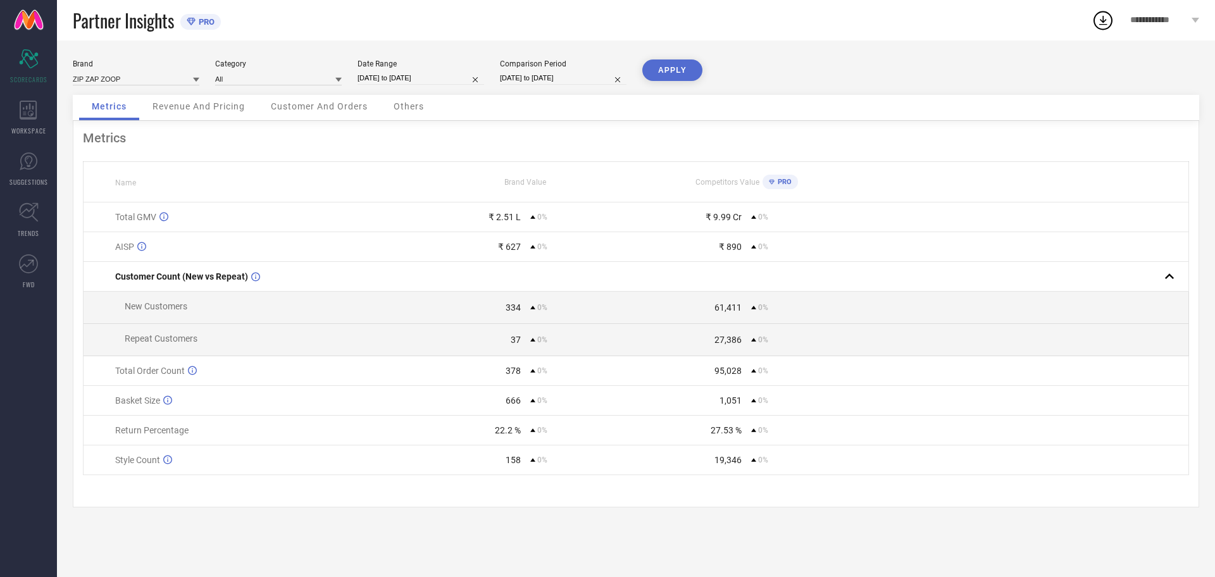
click at [1161, 18] on span "**********" at bounding box center [1159, 20] width 58 height 11
click at [920, 44] on div "Brand ZIP ZAP ZOOP Category All Date Range 01-10-2024 to 31-10-2024 Comparison …" at bounding box center [636, 309] width 1158 height 537
